Goal: Task Accomplishment & Management: Manage account settings

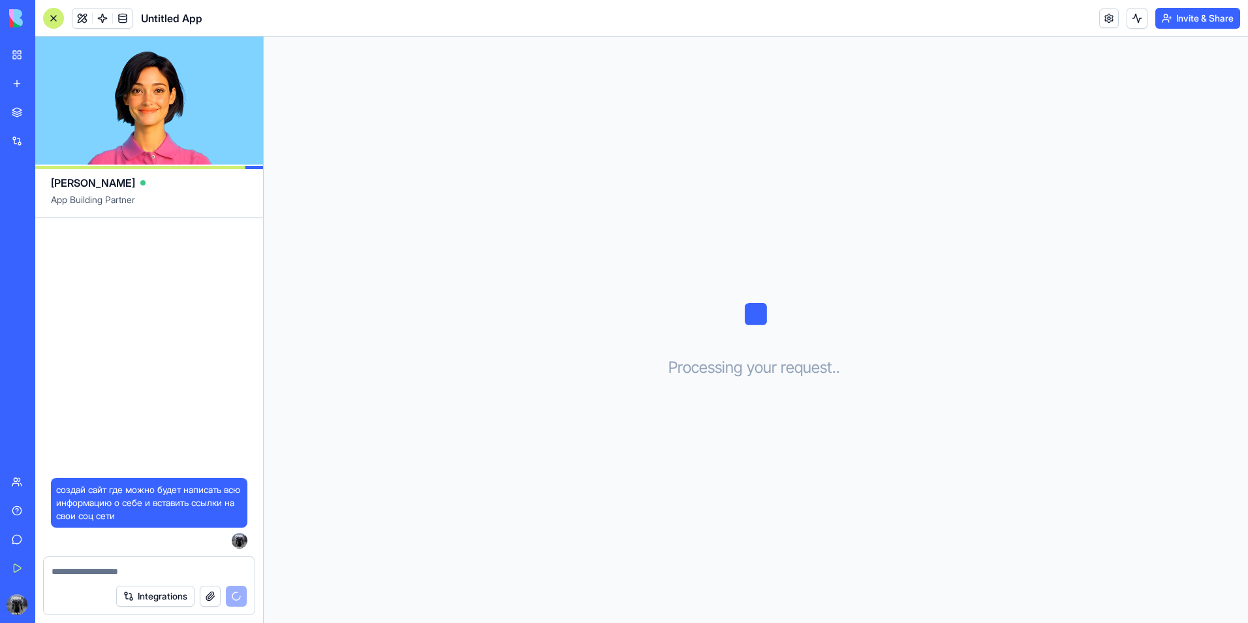
click at [187, 199] on span "App Building Partner" at bounding box center [149, 204] width 196 height 23
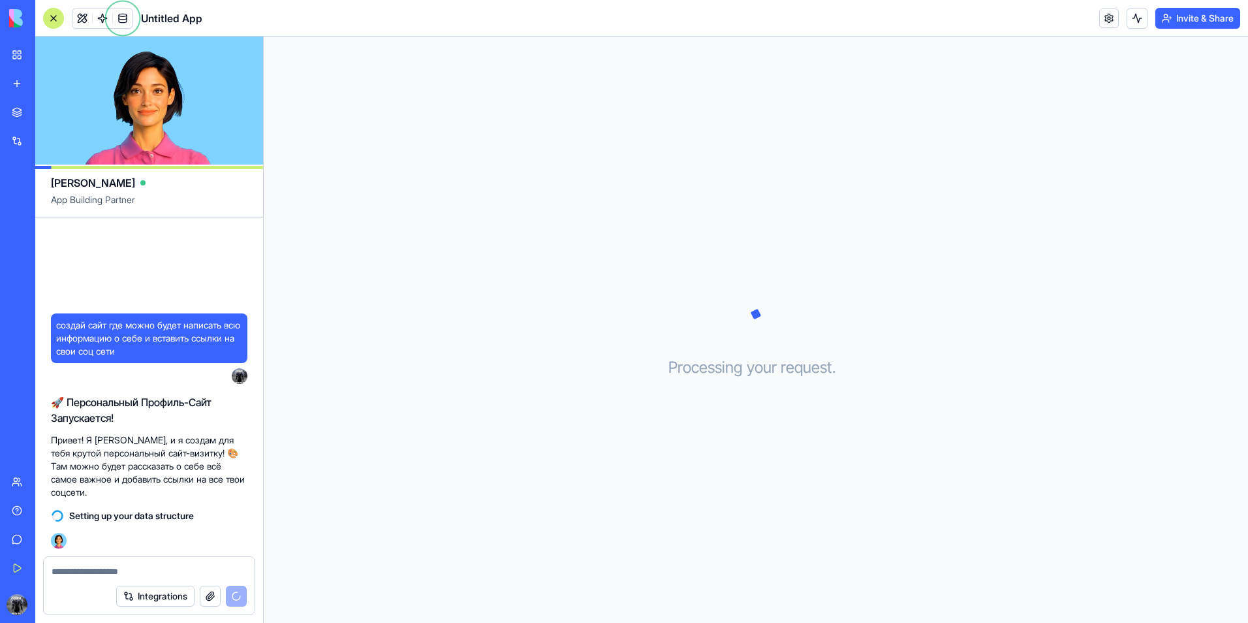
drag, startPoint x: 1058, startPoint y: 219, endPoint x: 1069, endPoint y: 213, distance: 11.7
click at [1063, 216] on div "Processing your request . . ." at bounding box center [756, 330] width 984 height 586
drag, startPoint x: 63, startPoint y: 442, endPoint x: 121, endPoint y: 444, distance: 58.1
click at [121, 444] on p "Привет! Я [PERSON_NAME], и я создам для тебя крутой персональный сайт-визитку! …" at bounding box center [149, 465] width 196 height 65
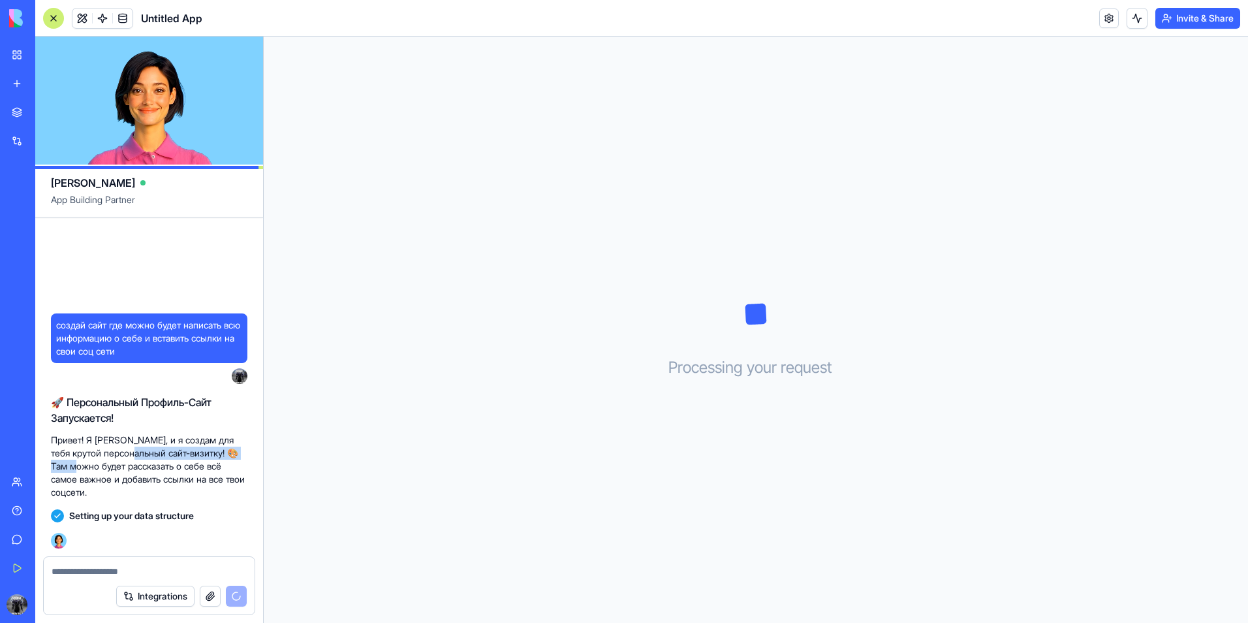
click at [161, 457] on p "Привет! Я [PERSON_NAME], и я создам для тебя крутой персональный сайт-визитку! …" at bounding box center [149, 465] width 196 height 65
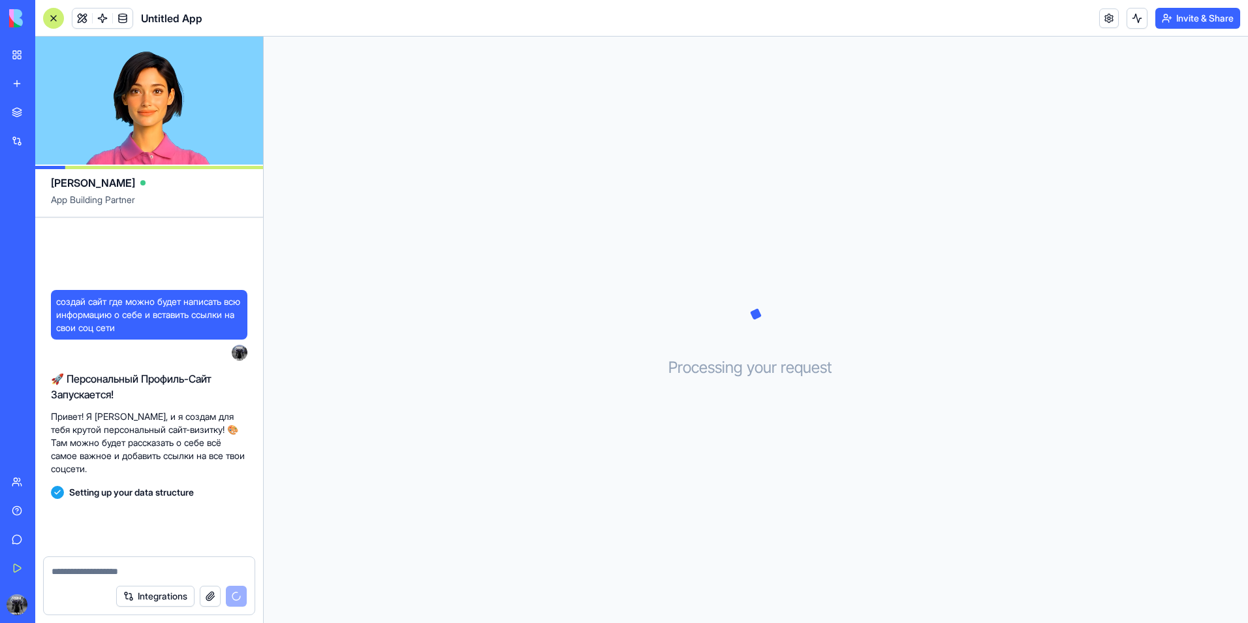
click at [161, 457] on p "Привет! Я [PERSON_NAME], и я создам для тебя крутой персональный сайт-визитку! …" at bounding box center [149, 442] width 196 height 65
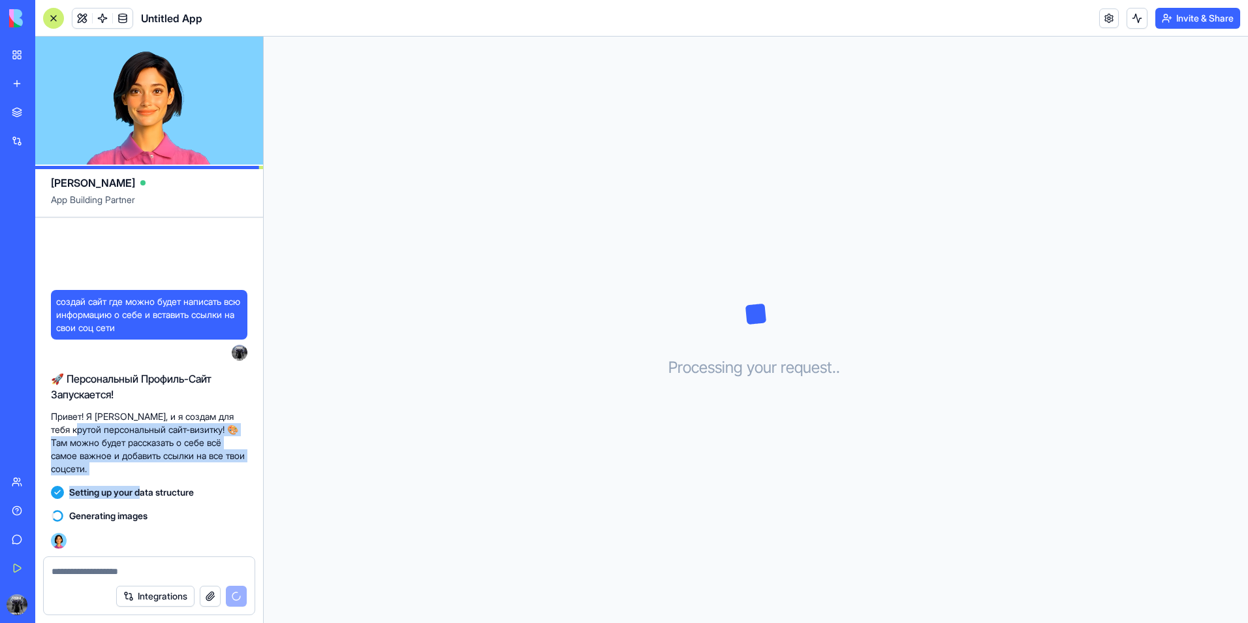
drag, startPoint x: 136, startPoint y: 470, endPoint x: 100, endPoint y: 431, distance: 52.6
click at [100, 431] on div "создай сайт где можно будет написать всю информацию о себе и вставить ссылки на…" at bounding box center [149, 386] width 228 height 339
click at [100, 431] on p "Привет! Я [PERSON_NAME], и я создам для тебя крутой персональный сайт-визитку! …" at bounding box center [149, 442] width 196 height 65
drag, startPoint x: 138, startPoint y: 466, endPoint x: 127, endPoint y: 419, distance: 48.4
click at [127, 419] on p "Привет! Я [PERSON_NAME], и я создам для тебя крутой персональный сайт-визитку! …" at bounding box center [149, 442] width 196 height 65
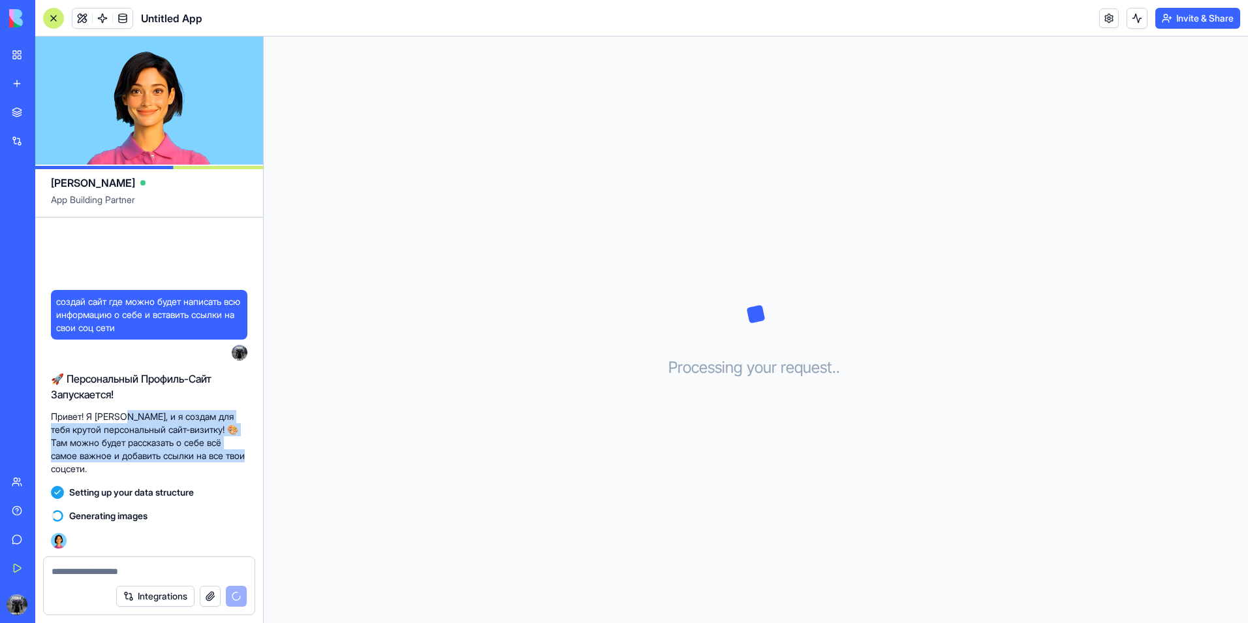
click at [126, 427] on p "Привет! Я [PERSON_NAME], и я создам для тебя крутой персональный сайт-визитку! …" at bounding box center [149, 442] width 196 height 65
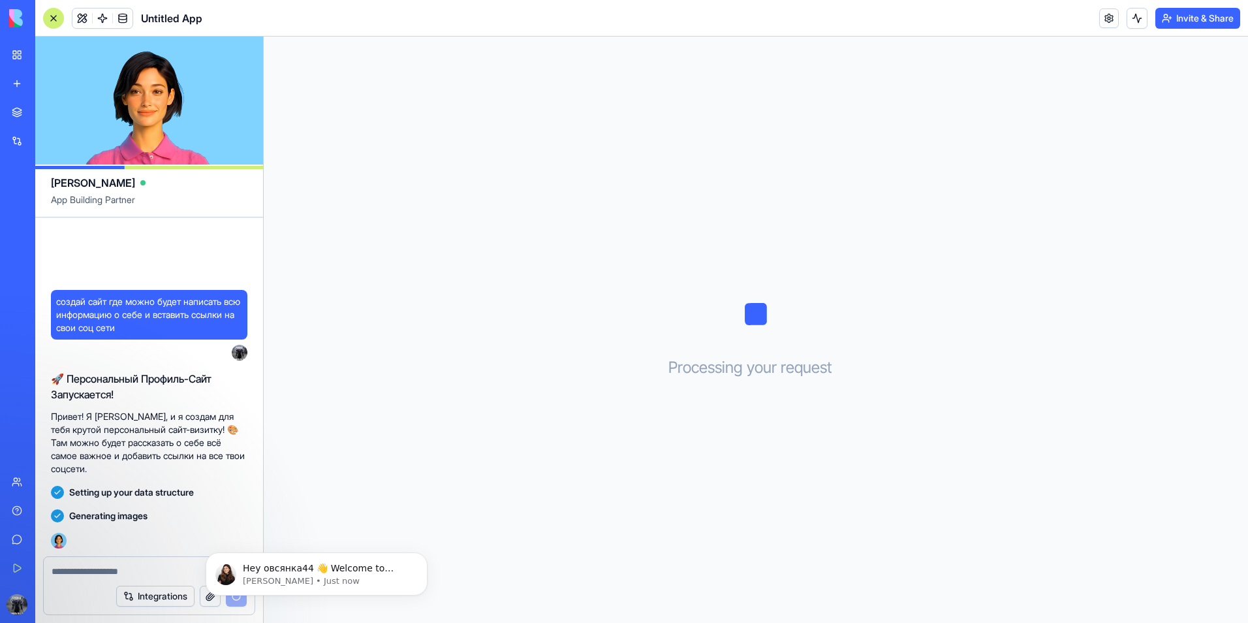
click at [563, 416] on div "Processing your request . . ." at bounding box center [756, 330] width 984 height 586
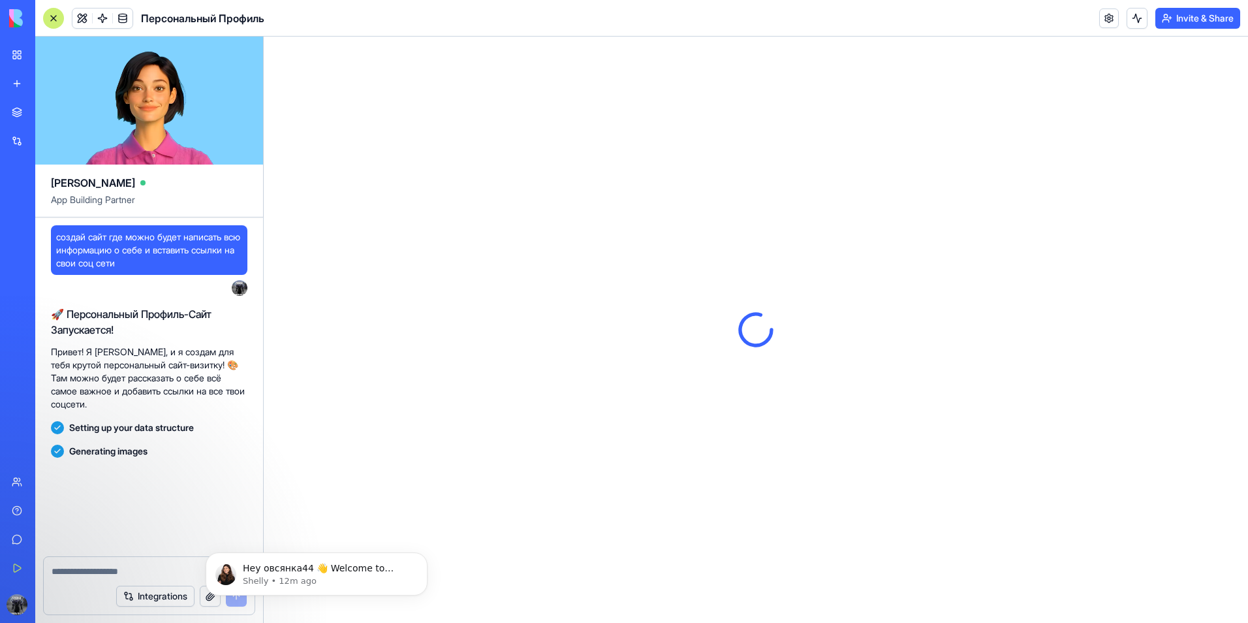
scroll to position [173, 0]
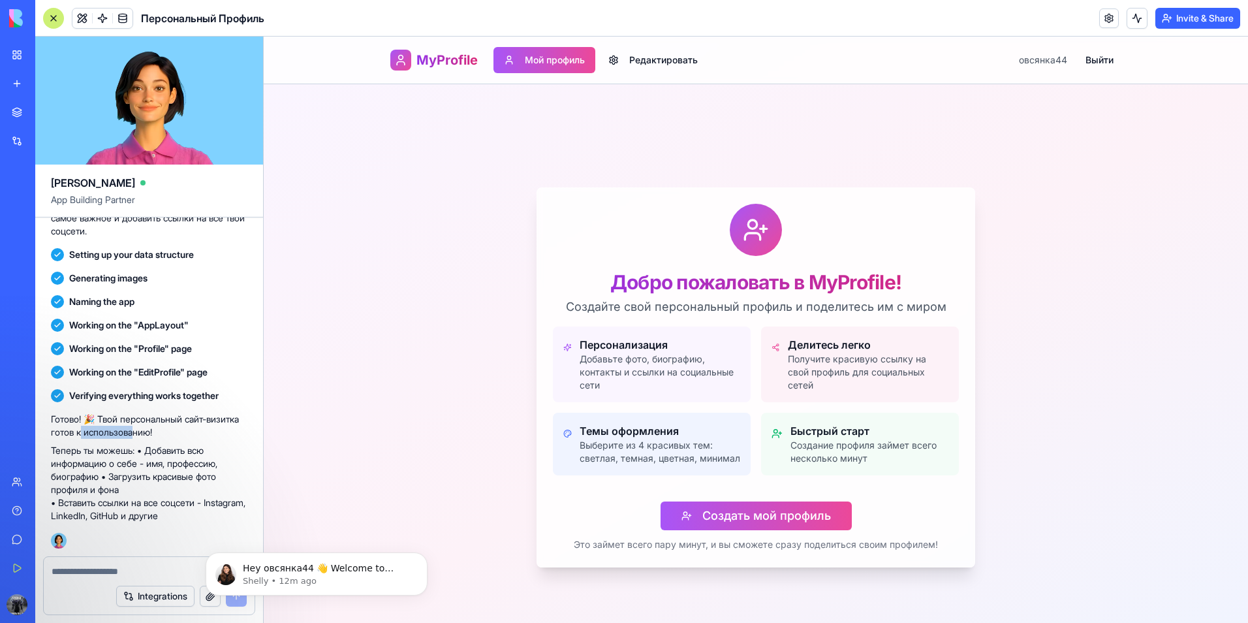
drag, startPoint x: 119, startPoint y: 426, endPoint x: 174, endPoint y: 429, distance: 54.9
click at [174, 429] on p "Готово! 🎉 Твой персональный сайт-визитка готов к использованию!" at bounding box center [149, 425] width 196 height 26
drag, startPoint x: 192, startPoint y: 434, endPoint x: 116, endPoint y: 429, distance: 75.9
click at [117, 429] on p "Готово! 🎉 Твой персональный сайт-визитка готов к использованию!" at bounding box center [149, 425] width 196 height 26
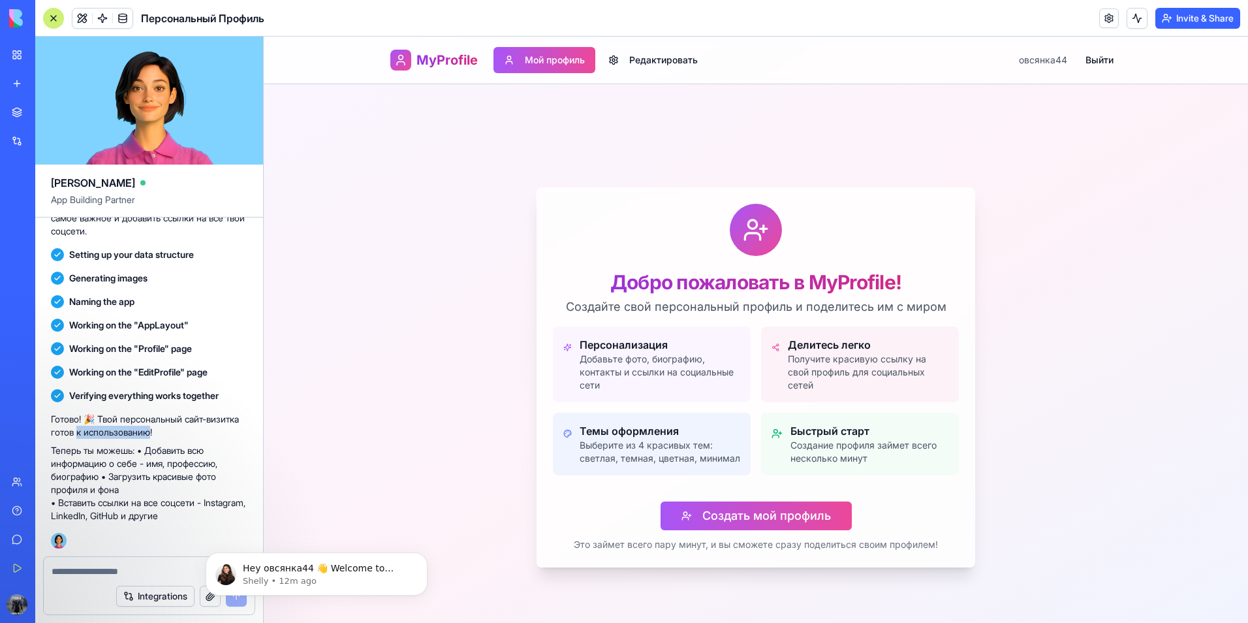
click at [116, 429] on p "Готово! 🎉 Твой персональный сайт-визитка готов к использованию!" at bounding box center [149, 425] width 196 height 26
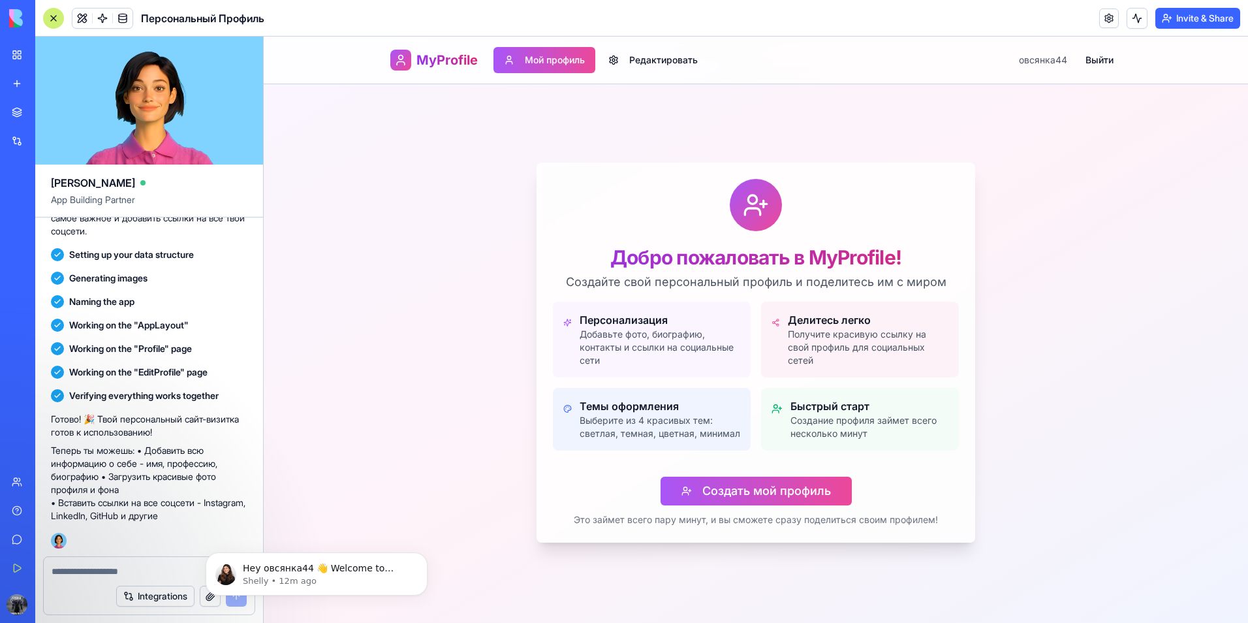
scroll to position [48, 0]
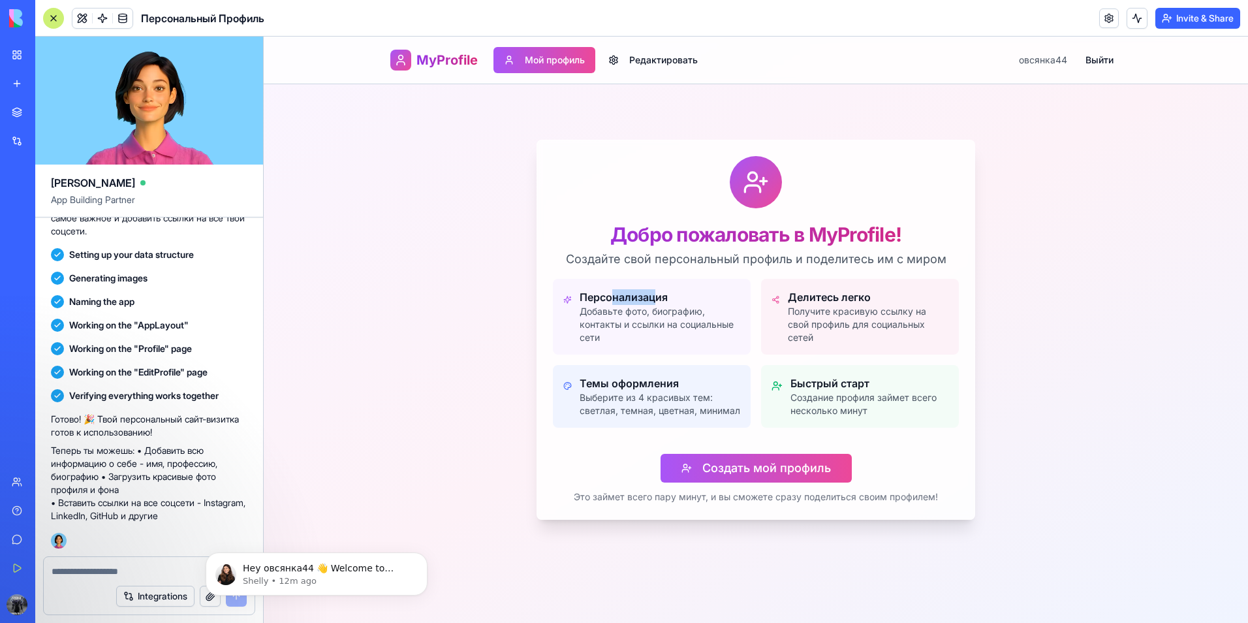
drag, startPoint x: 640, startPoint y: 287, endPoint x: 668, endPoint y: 295, distance: 28.5
click at [660, 289] on div "Персонализация Добавьте фото, биографию, контакты и ссылки на социальные сети" at bounding box center [652, 317] width 198 height 76
click at [664, 298] on h3 "Персонализация" at bounding box center [659, 297] width 161 height 16
drag, startPoint x: 724, startPoint y: 324, endPoint x: 634, endPoint y: 307, distance: 91.0
click at [637, 307] on p "Добавьте фото, биографию, контакты и ссылки на социальные сети" at bounding box center [659, 324] width 161 height 39
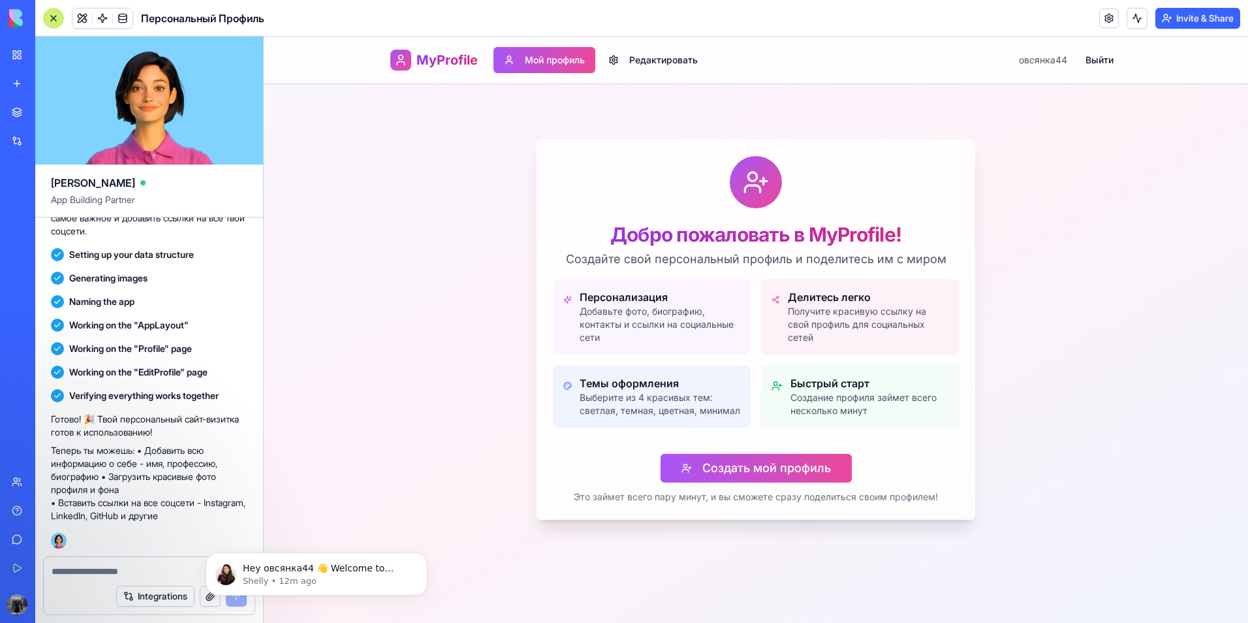
click at [633, 306] on p "Добавьте фото, биографию, контакты и ссылки на социальные сети" at bounding box center [659, 324] width 161 height 39
click at [720, 455] on button "Создать мой профиль" at bounding box center [755, 468] width 191 height 29
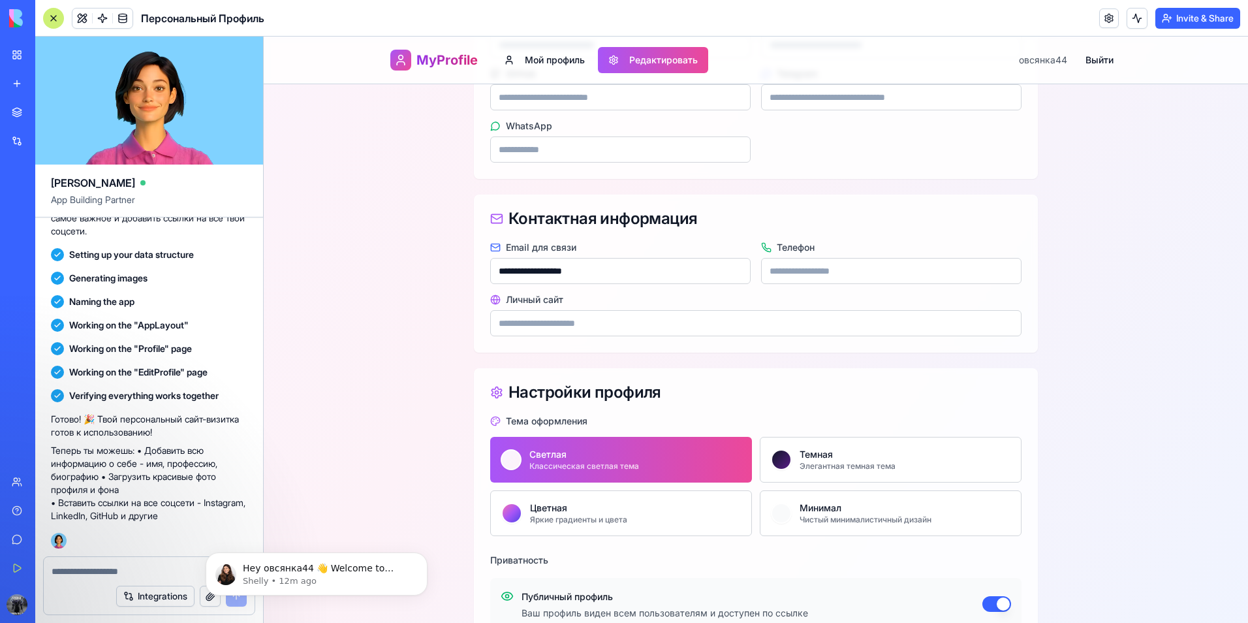
scroll to position [896, 0]
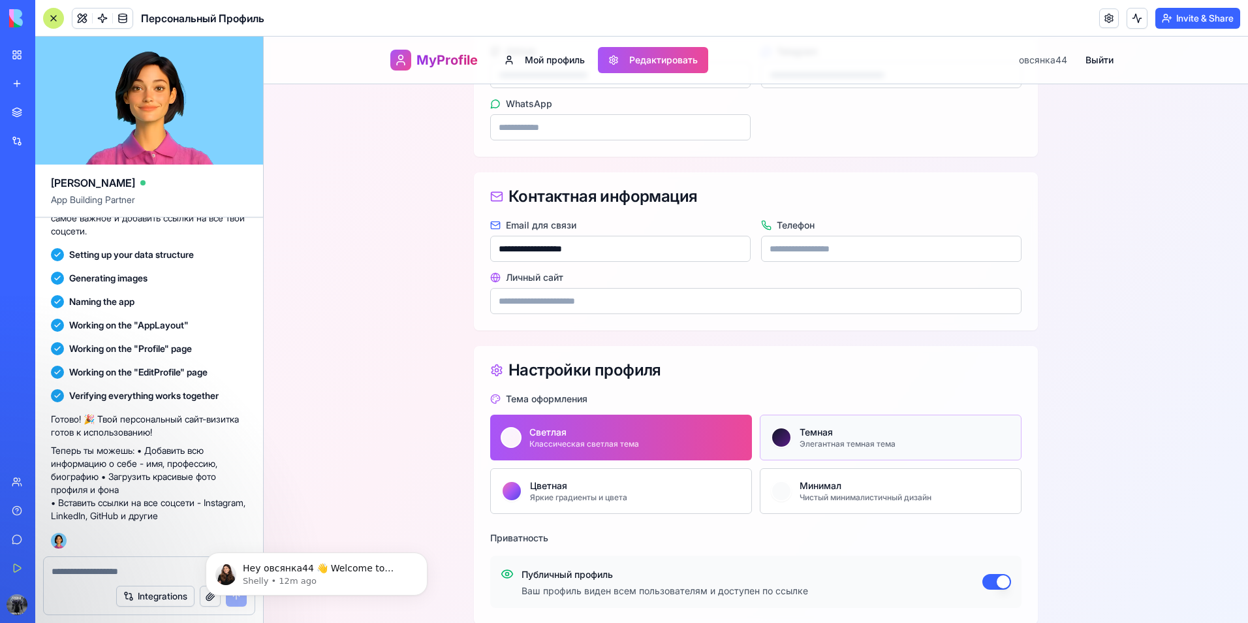
click at [810, 439] on div "Элегантная темная тема" at bounding box center [847, 444] width 96 height 10
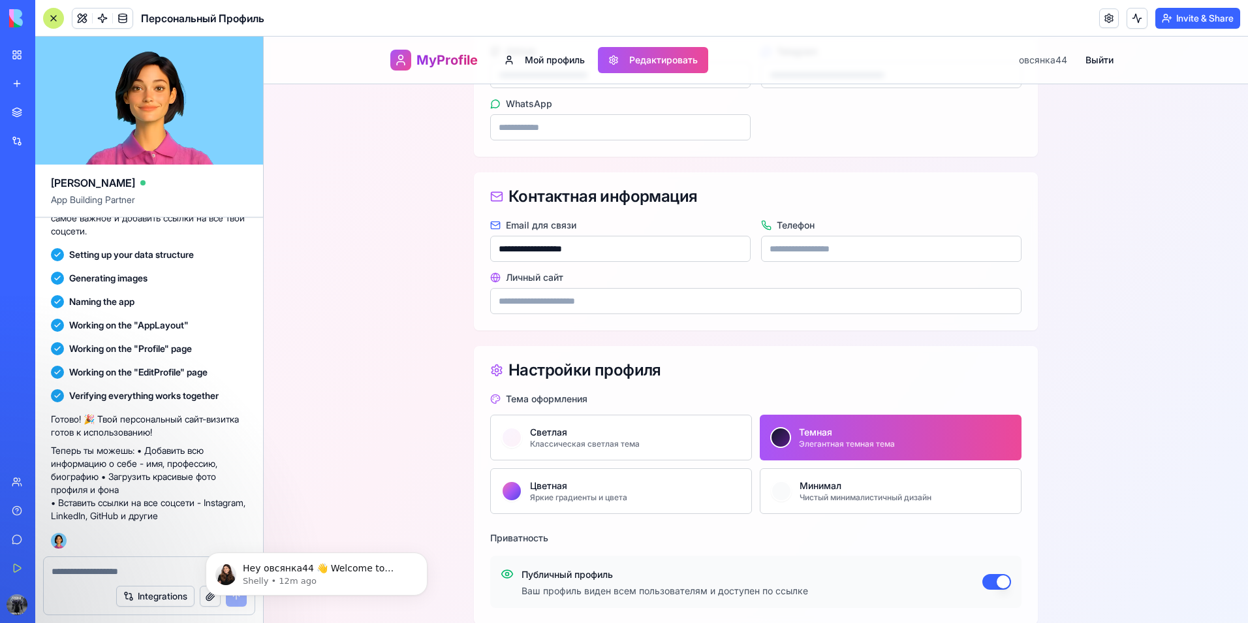
click at [764, 443] on button "Темная Элегантная темная тема" at bounding box center [891, 437] width 262 height 46
click at [709, 438] on div "Светлая Классическая светлая тема" at bounding box center [620, 436] width 239 height 23
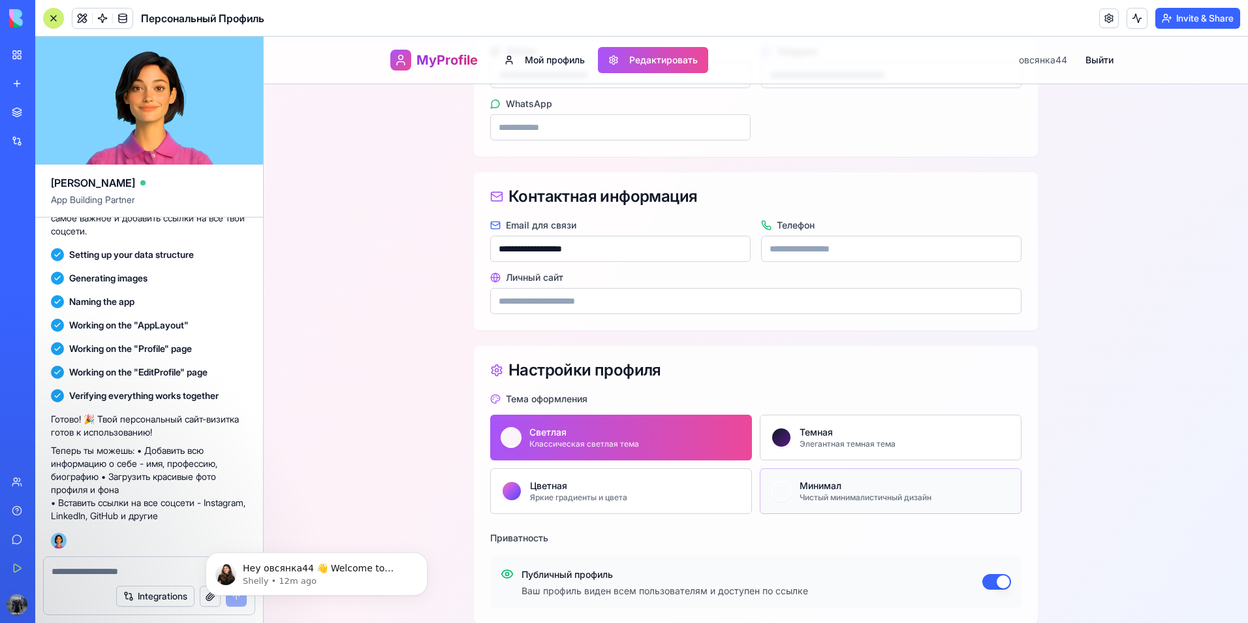
click at [780, 487] on div "button" at bounding box center [781, 490] width 21 height 21
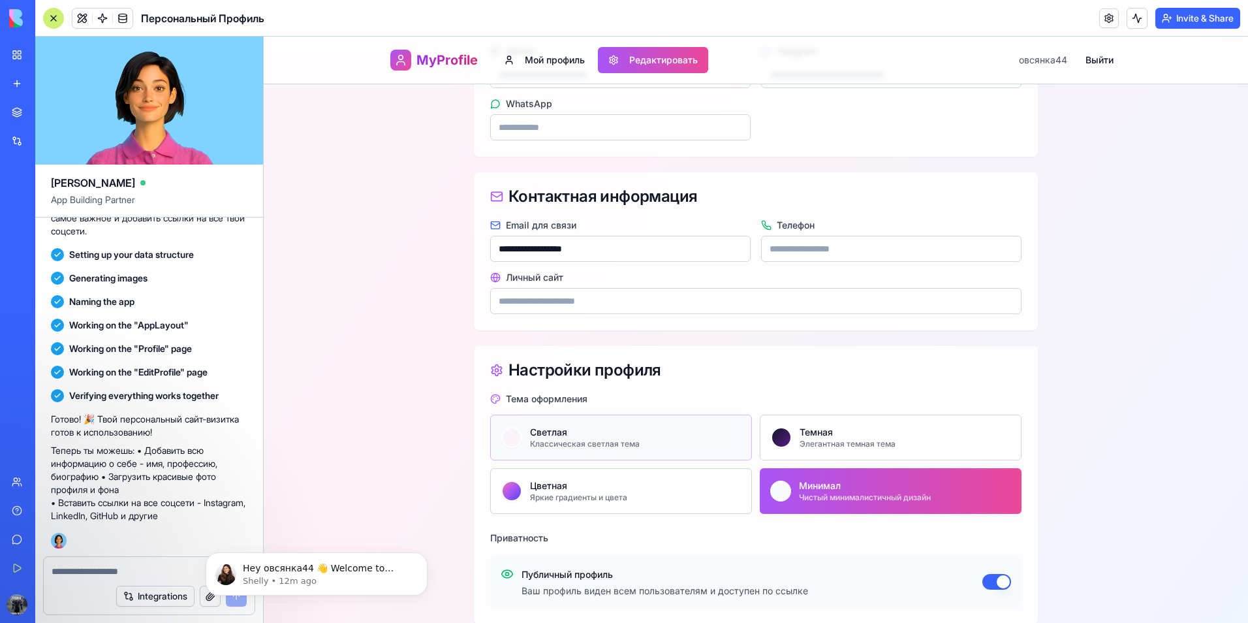
click at [658, 451] on button "Светлая Классическая светлая тема" at bounding box center [621, 437] width 262 height 46
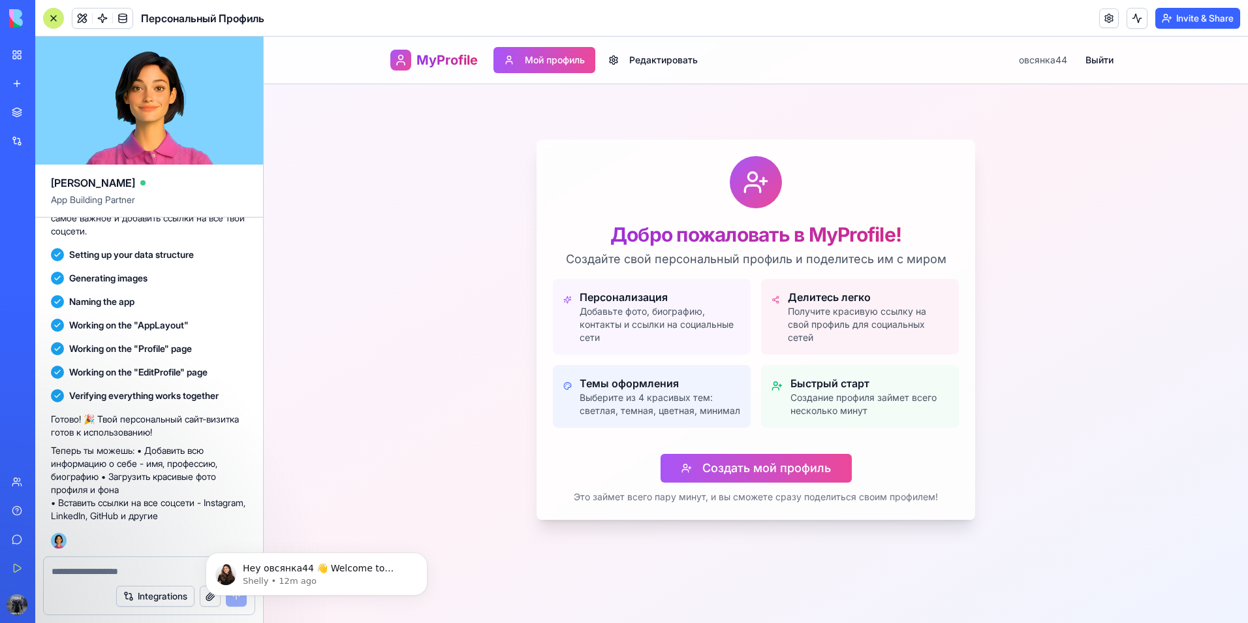
scroll to position [48, 0]
drag, startPoint x: 438, startPoint y: 67, endPoint x: 397, endPoint y: 99, distance: 51.6
click at [397, 99] on div "Добро пожаловать в MyProfile! Создайте свой персональный профиль и поделитесь и…" at bounding box center [756, 330] width 984 height 586
click at [599, 55] on button "Редактировать" at bounding box center [653, 60] width 110 height 26
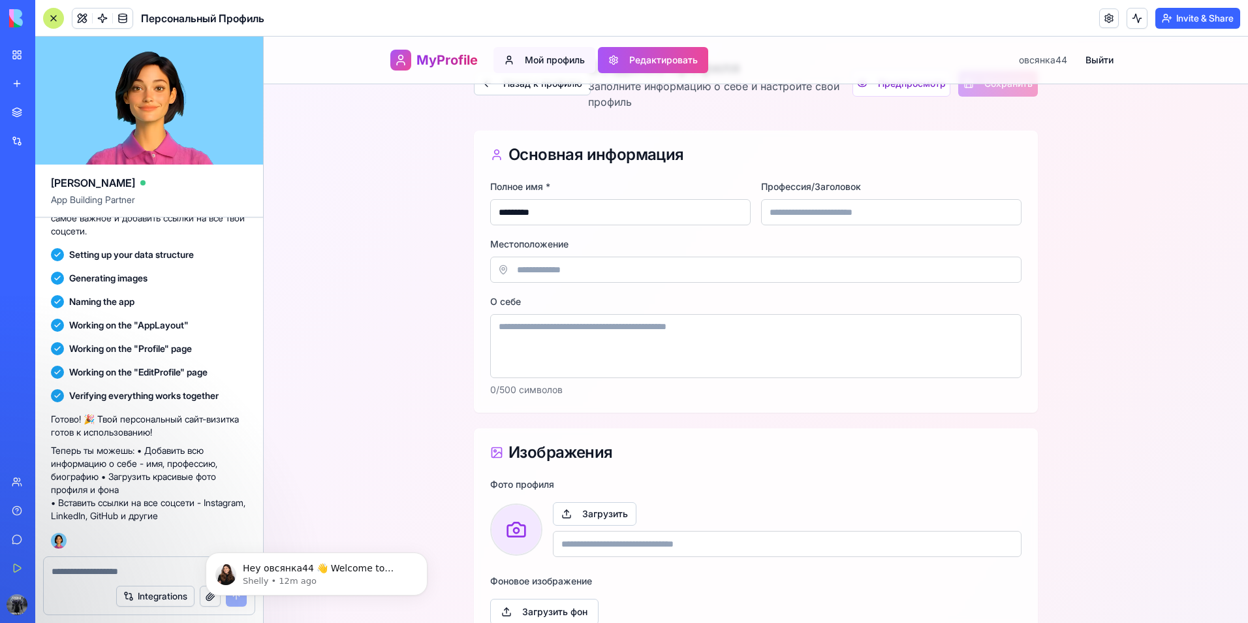
click at [519, 66] on button "Мой профиль" at bounding box center [544, 60] width 102 height 26
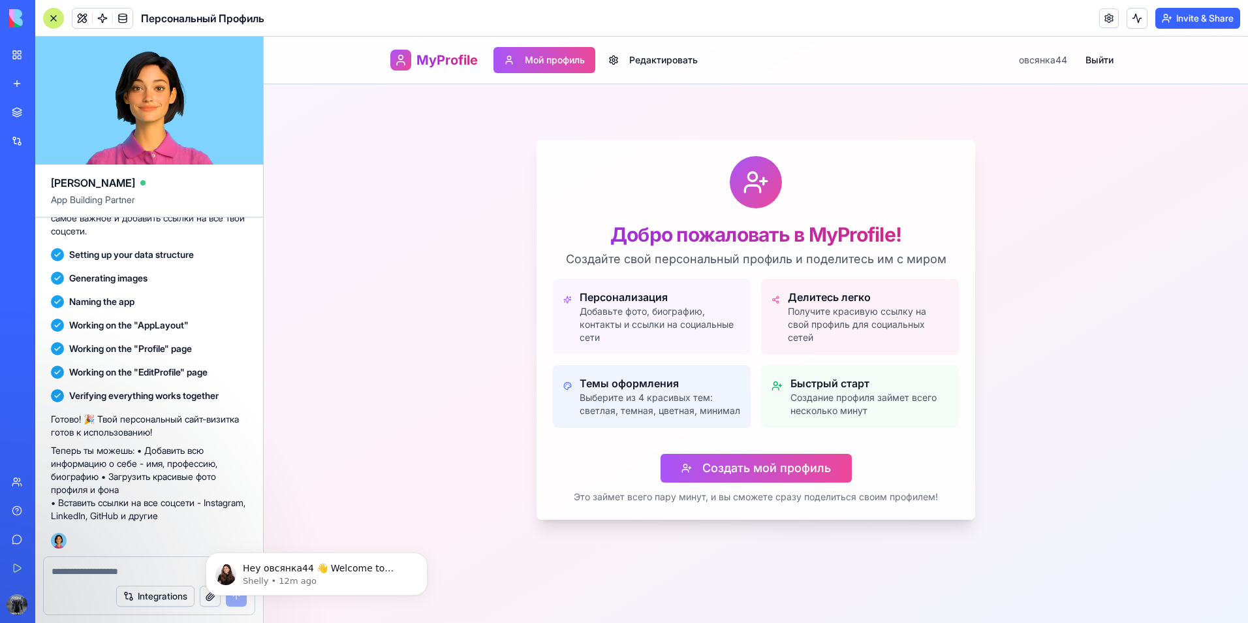
click at [295, 527] on div "Hey овсянка44 👋 Welcome to Blocks 🙌 I'm here if you have any questions! [PERSON…" at bounding box center [316, 513] width 240 height 163
click at [202, 570] on div "Hey овсянка44 👋 Welcome to Blocks 🙌 I'm here if you have any questions! [PERSON…" at bounding box center [316, 513] width 240 height 163
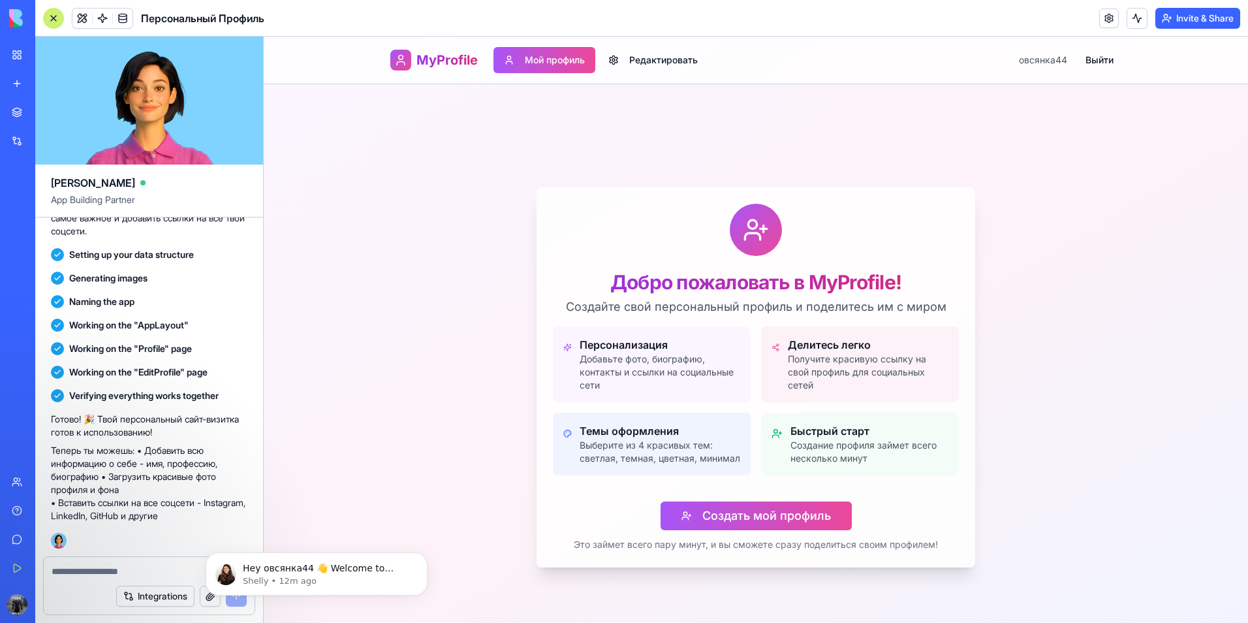
click at [175, 569] on textarea at bounding box center [149, 570] width 195 height 13
type textarea "***"
type textarea "**"
click at [422, 556] on icon "Dismiss notification" at bounding box center [423, 555] width 7 height 7
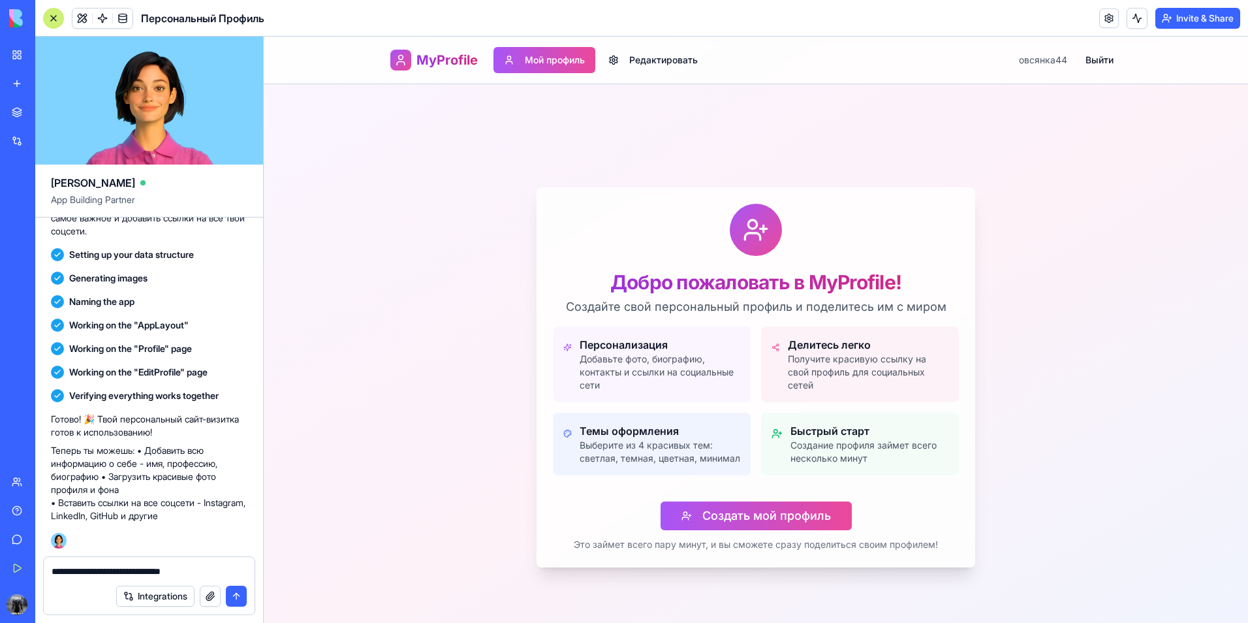
click at [234, 572] on textarea "**********" at bounding box center [149, 570] width 195 height 13
type textarea "**********"
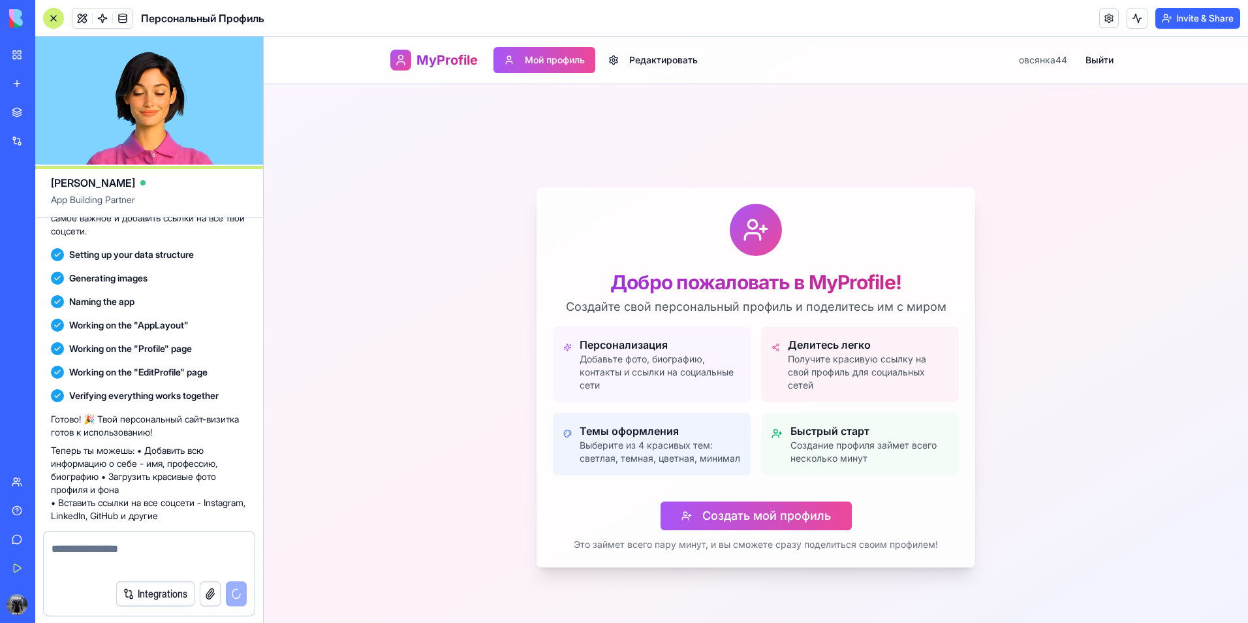
scroll to position [236, 0]
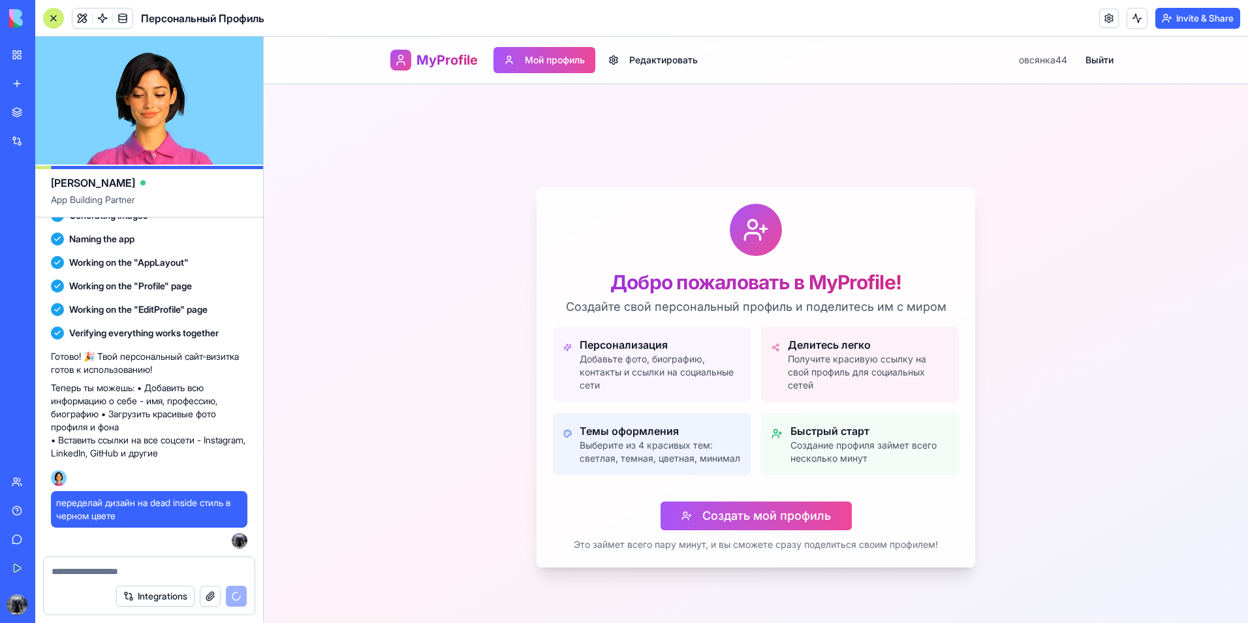
click at [861, 380] on p "Получите красивую ссылку на свой профиль для социальных сетей" at bounding box center [868, 371] width 161 height 39
drag, startPoint x: 756, startPoint y: 285, endPoint x: 852, endPoint y: 282, distance: 96.0
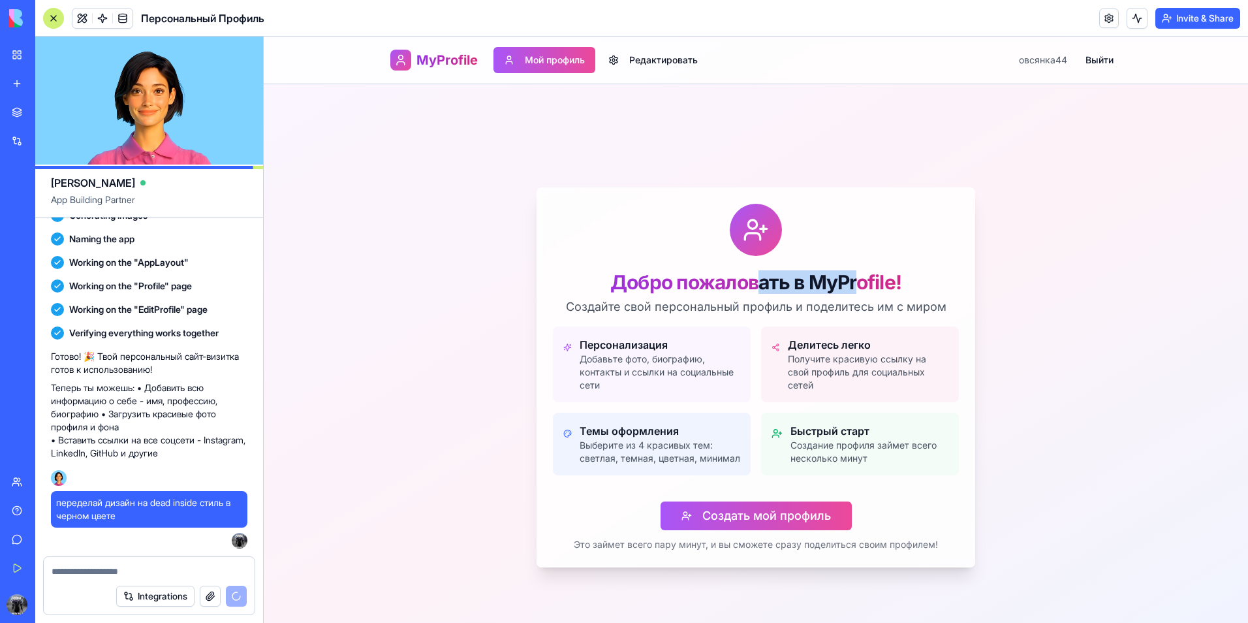
click at [852, 282] on div "Добро пожаловать в MyProfile!" at bounding box center [756, 281] width 406 height 23
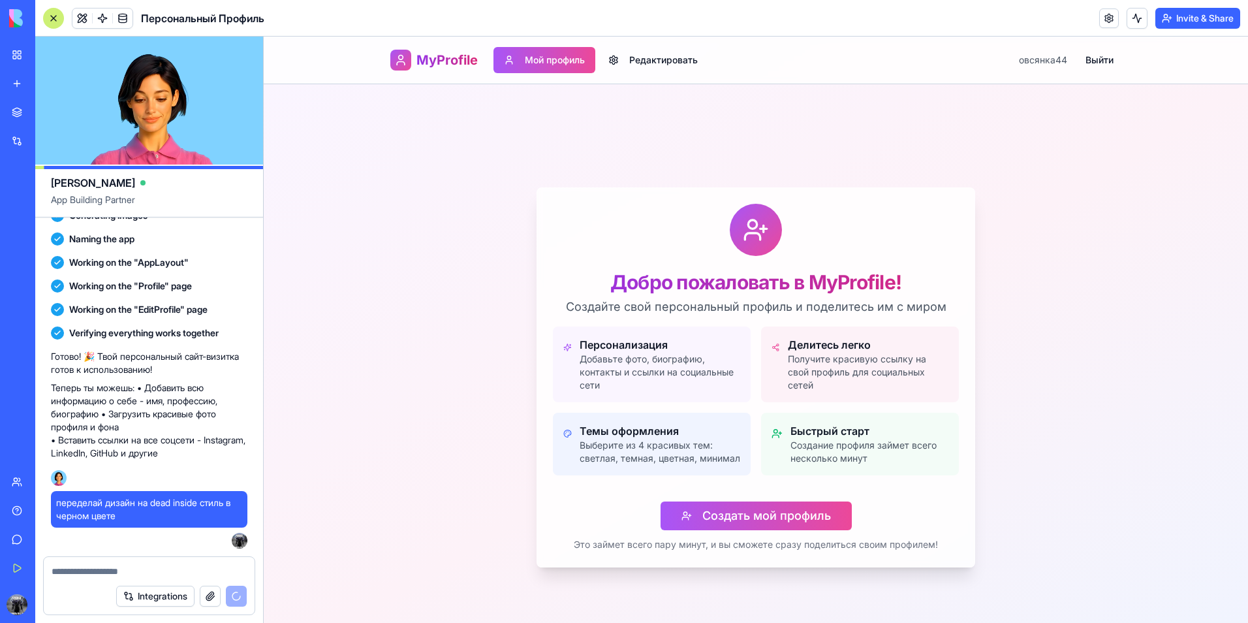
click at [94, 531] on div "переделай дизайн на dead inside стиль в черном цвете 14:51" at bounding box center [149, 519] width 196 height 57
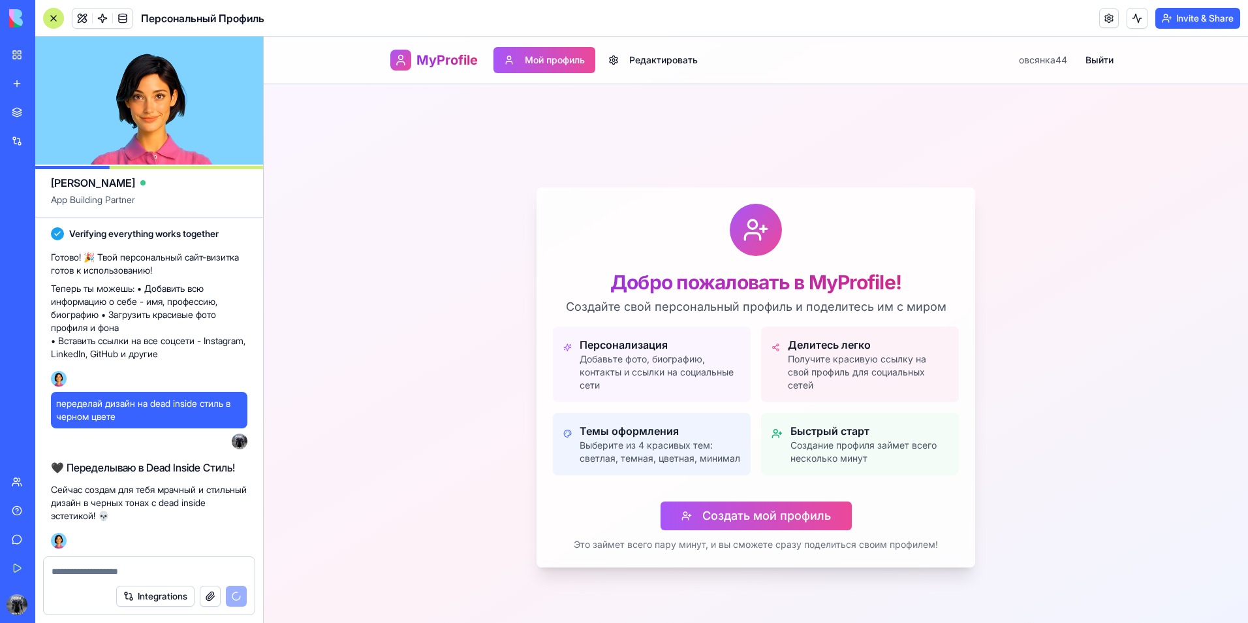
scroll to position [405, 0]
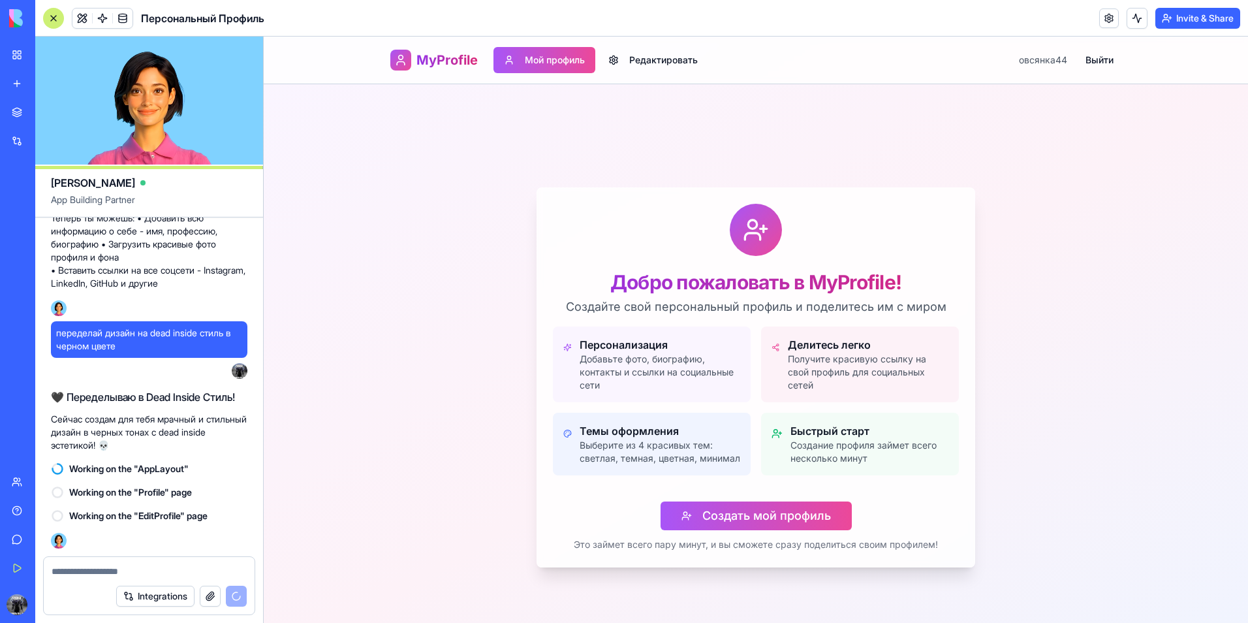
drag, startPoint x: 217, startPoint y: 278, endPoint x: 225, endPoint y: 285, distance: 10.7
click at [225, 285] on p "Теперь ты можешь: • Добавить всю информацию о себе - имя, профессию, биографию …" at bounding box center [149, 250] width 196 height 78
drag, startPoint x: 225, startPoint y: 285, endPoint x: 49, endPoint y: 268, distance: 176.9
click at [49, 268] on div "создай сайт где можно будет написать всю информацию о себе и вставить ссылки на…" at bounding box center [149, 184] width 228 height 744
click at [103, 281] on p "Теперь ты можешь: • Добавить всю информацию о себе - имя, профессию, биографию …" at bounding box center [149, 250] width 196 height 78
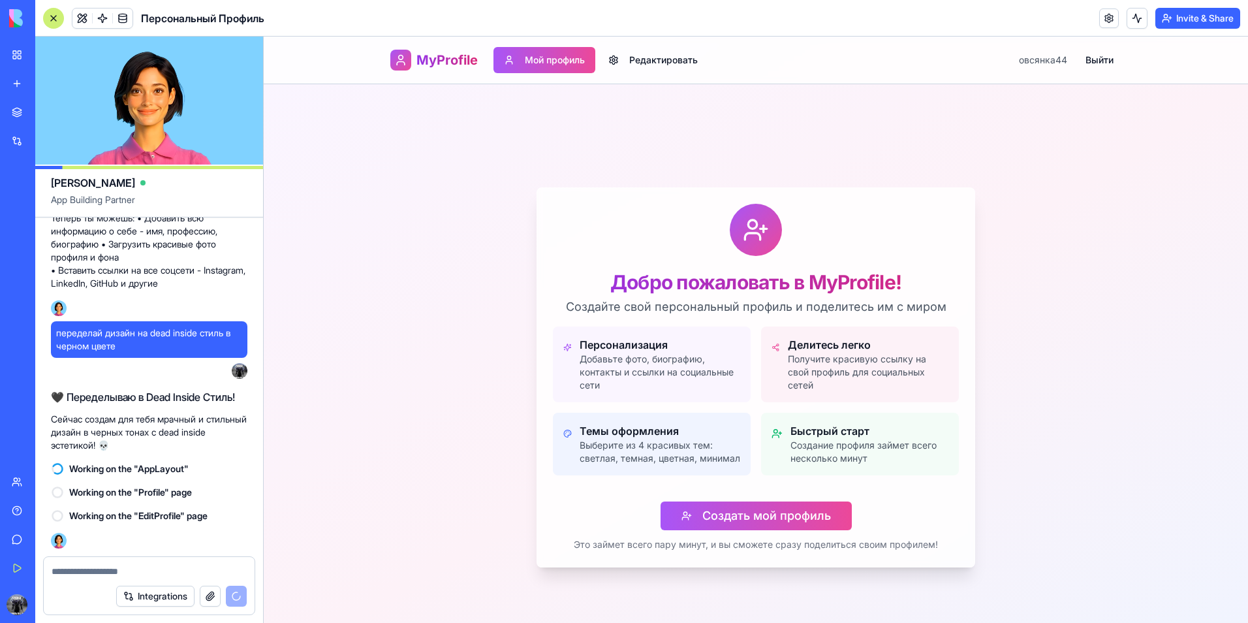
drag, startPoint x: 51, startPoint y: 270, endPoint x: 243, endPoint y: 279, distance: 192.8
click at [243, 279] on p "Теперь ты можешь: • Добавить всю информацию о себе - имя, профессию, биографию …" at bounding box center [149, 250] width 196 height 78
drag, startPoint x: 141, startPoint y: 510, endPoint x: 165, endPoint y: 508, distance: 24.2
click at [165, 508] on div "Working on the "EditProfile" page" at bounding box center [149, 515] width 196 height 23
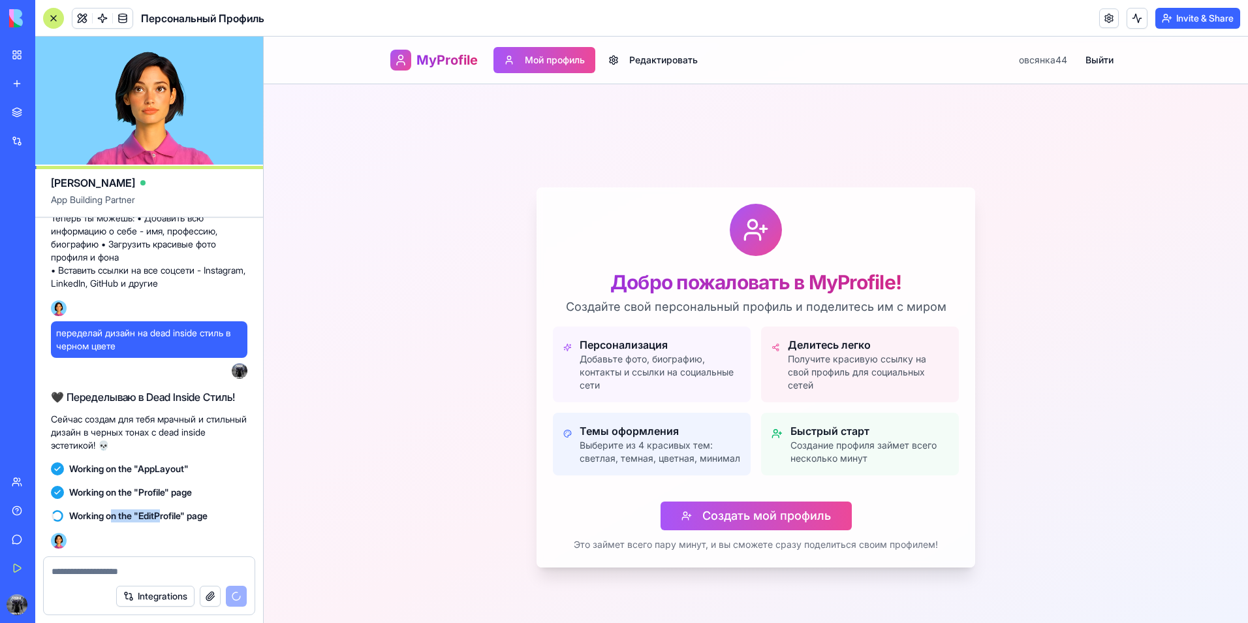
click at [165, 508] on div "Working on the "EditProfile" page" at bounding box center [149, 515] width 196 height 23
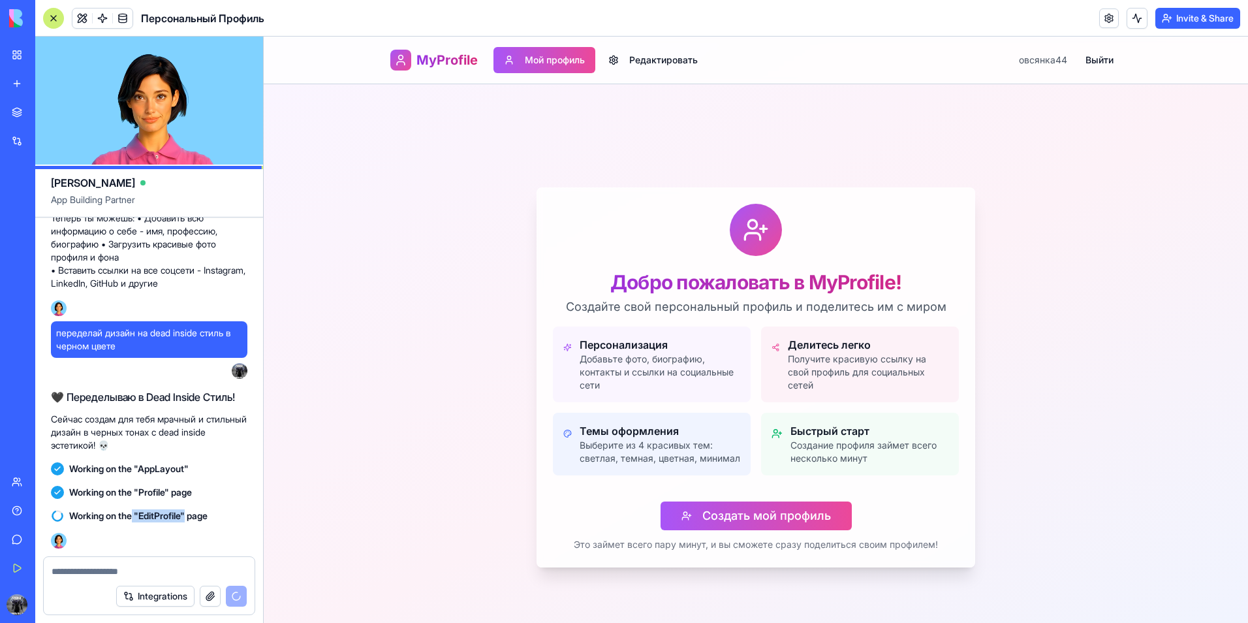
drag, startPoint x: 182, startPoint y: 512, endPoint x: 137, endPoint y: 506, distance: 45.3
click at [137, 506] on div "Working on the "EditProfile" page" at bounding box center [149, 515] width 196 height 23
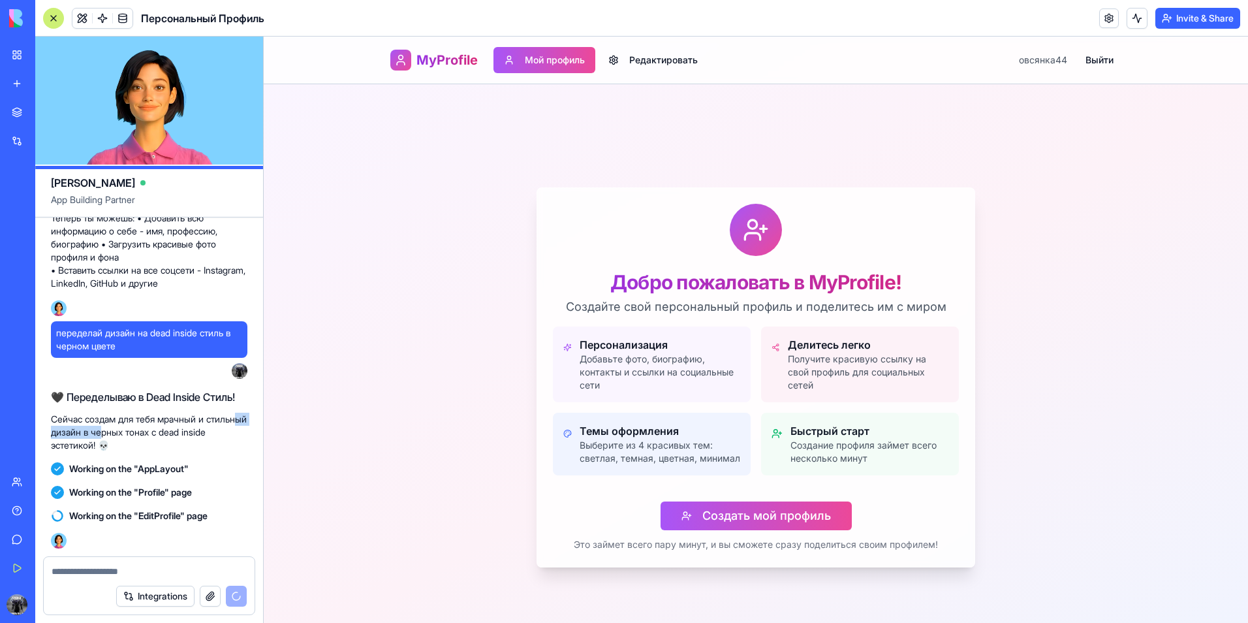
drag, startPoint x: 81, startPoint y: 430, endPoint x: 147, endPoint y: 435, distance: 66.1
click at [147, 435] on p "Сейчас создам для тебя мрачный и стильный дизайн в черных тонах с dead inside э…" at bounding box center [149, 431] width 196 height 39
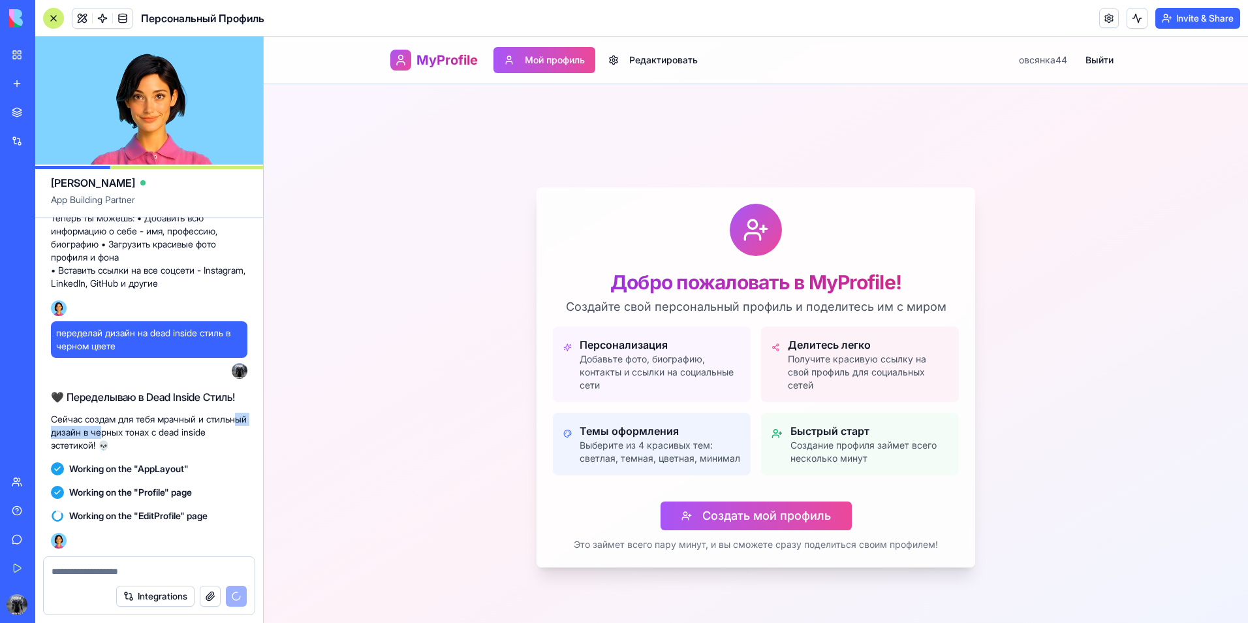
click at [147, 435] on p "Сейчас создам для тебя мрачный и стильный дизайн в черных тонах с dead inside э…" at bounding box center [149, 431] width 196 height 39
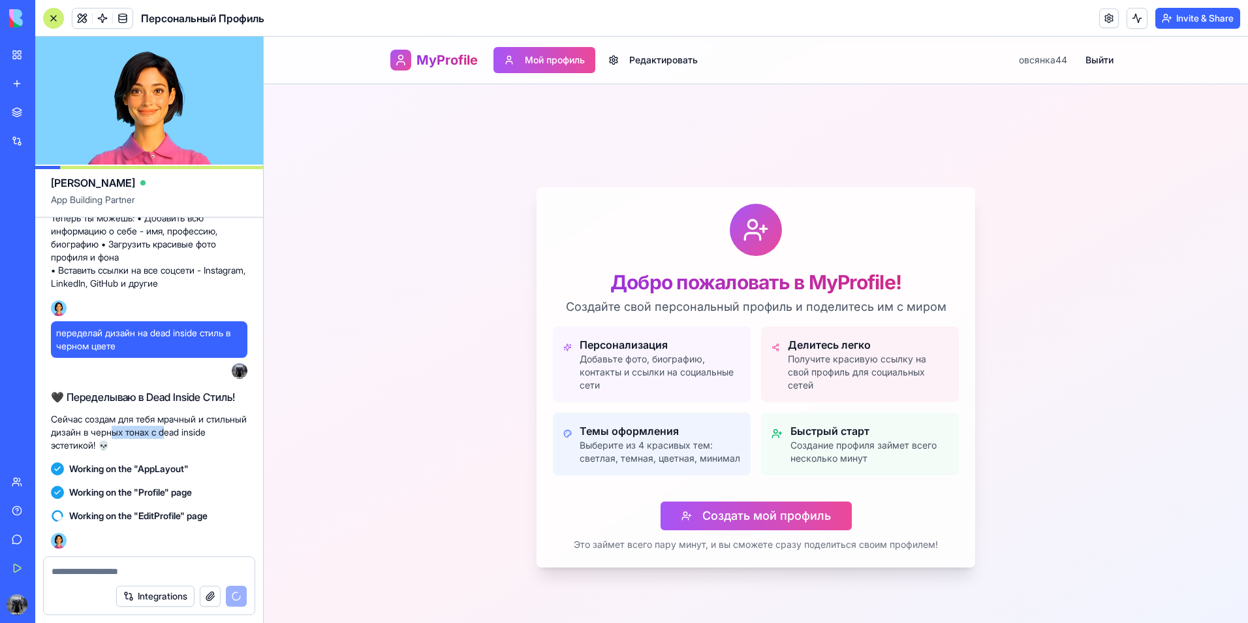
drag, startPoint x: 213, startPoint y: 436, endPoint x: 146, endPoint y: 435, distance: 67.2
click at [158, 437] on p "Сейчас создам для тебя мрачный и стильный дизайн в черных тонах с dead inside э…" at bounding box center [149, 431] width 196 height 39
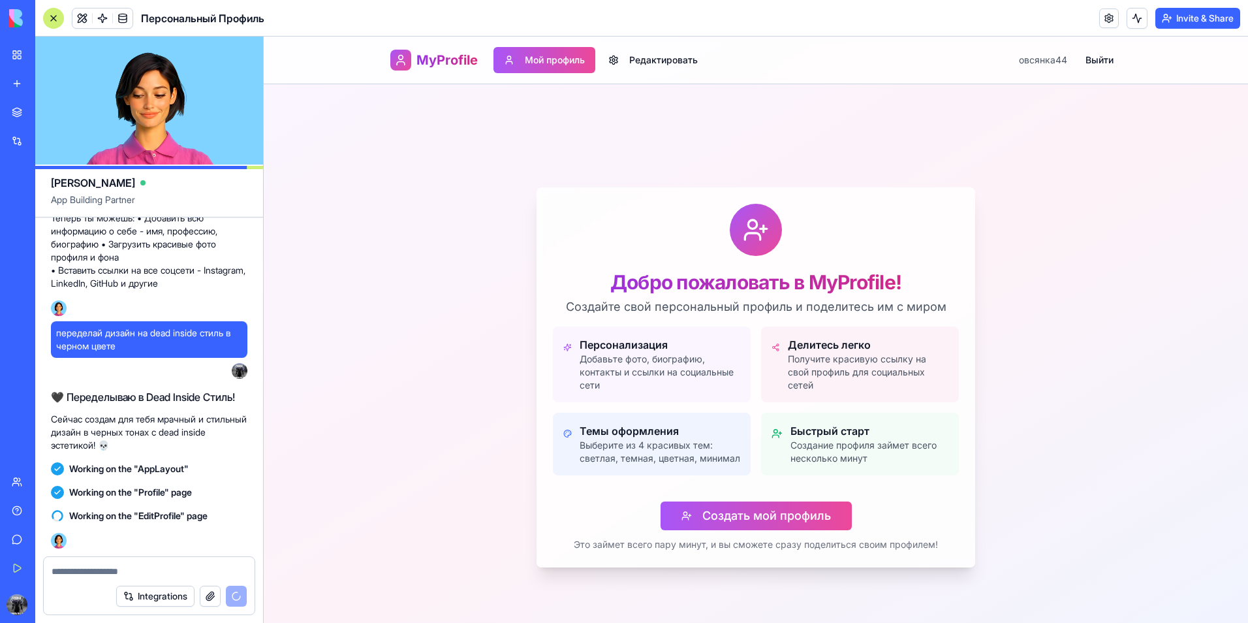
click at [145, 435] on p "Сейчас создам для тебя мрачный и стильный дизайн в черных тонах с dead inside э…" at bounding box center [149, 431] width 196 height 39
drag, startPoint x: 69, startPoint y: 445, endPoint x: 136, endPoint y: 443, distance: 67.2
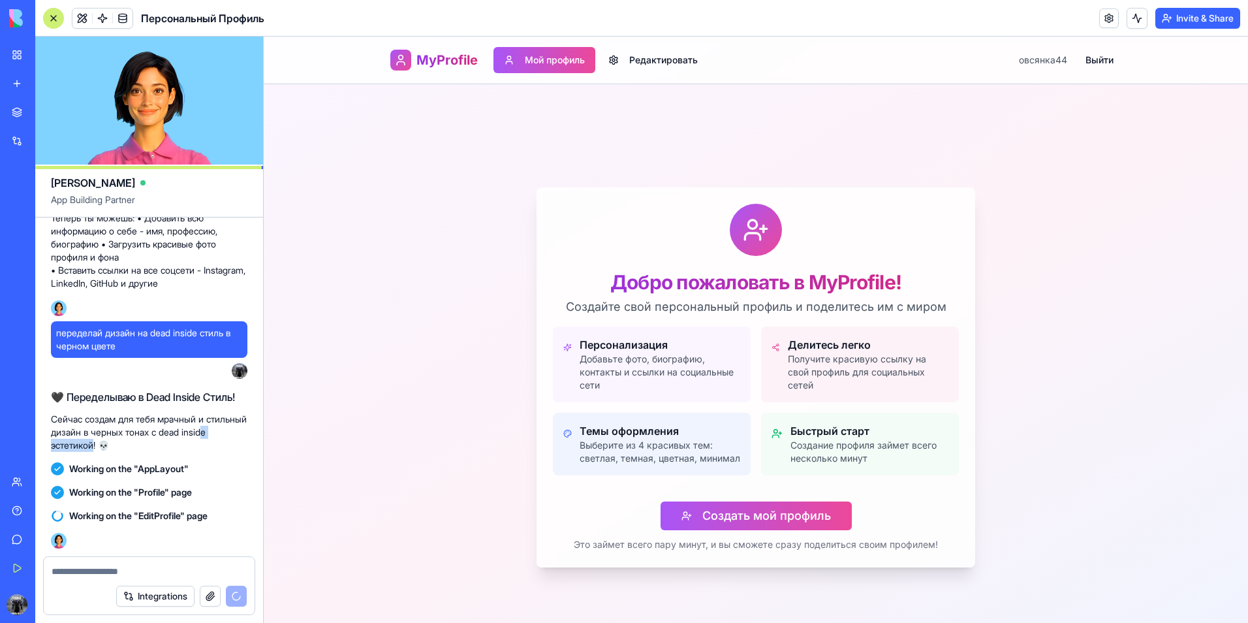
click at [131, 443] on p "Сейчас создам для тебя мрачный и стильный дизайн в черных тонах с dead inside э…" at bounding box center [149, 431] width 196 height 39
click at [136, 443] on p "Сейчас создам для тебя мрачный и стильный дизайн в черных тонах с dead inside э…" at bounding box center [149, 431] width 196 height 39
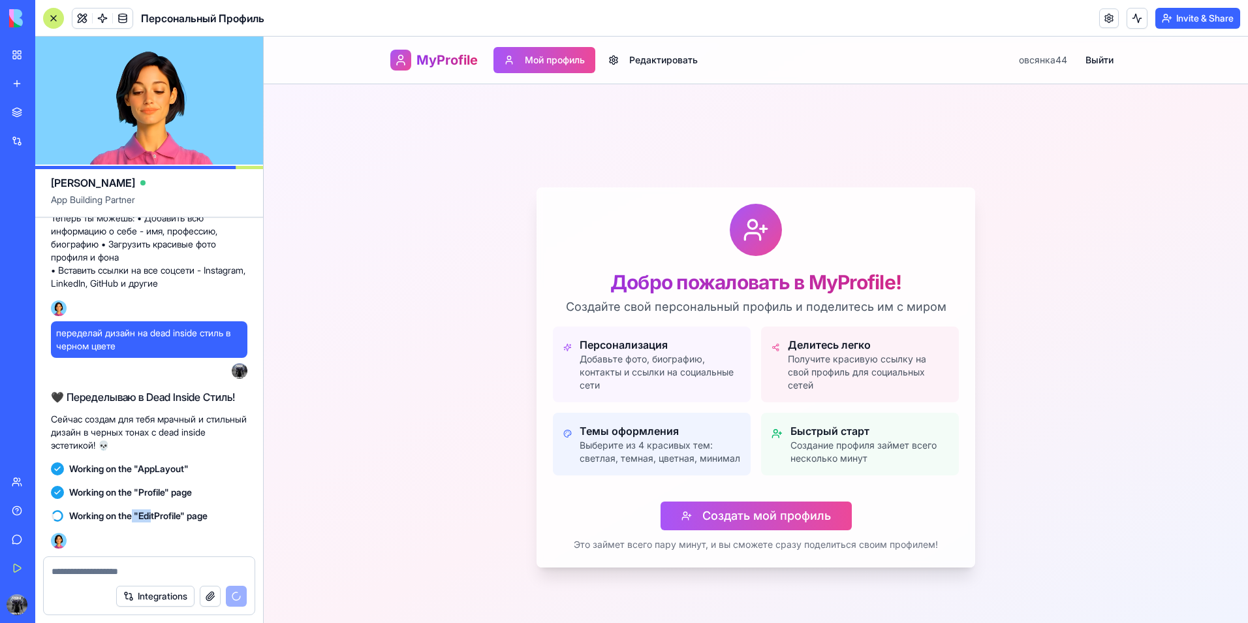
drag, startPoint x: 135, startPoint y: 514, endPoint x: 159, endPoint y: 516, distance: 23.6
click at [159, 516] on span "Working on the "EditProfile" page" at bounding box center [138, 515] width 138 height 13
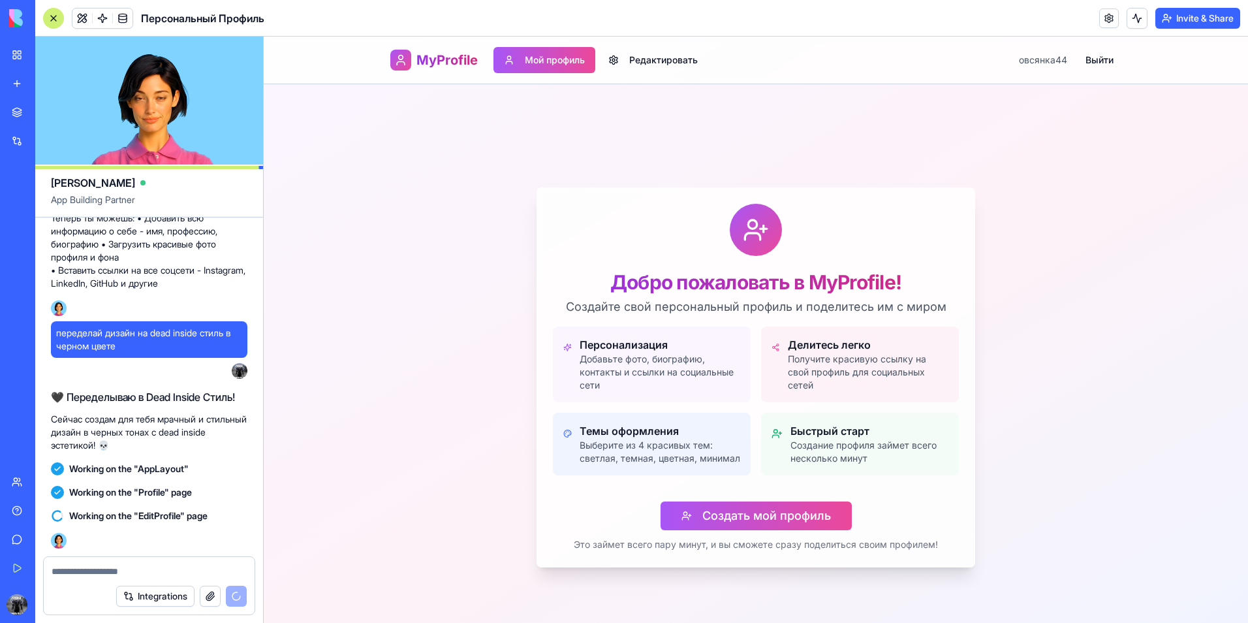
click at [208, 598] on button "button" at bounding box center [210, 595] width 21 height 21
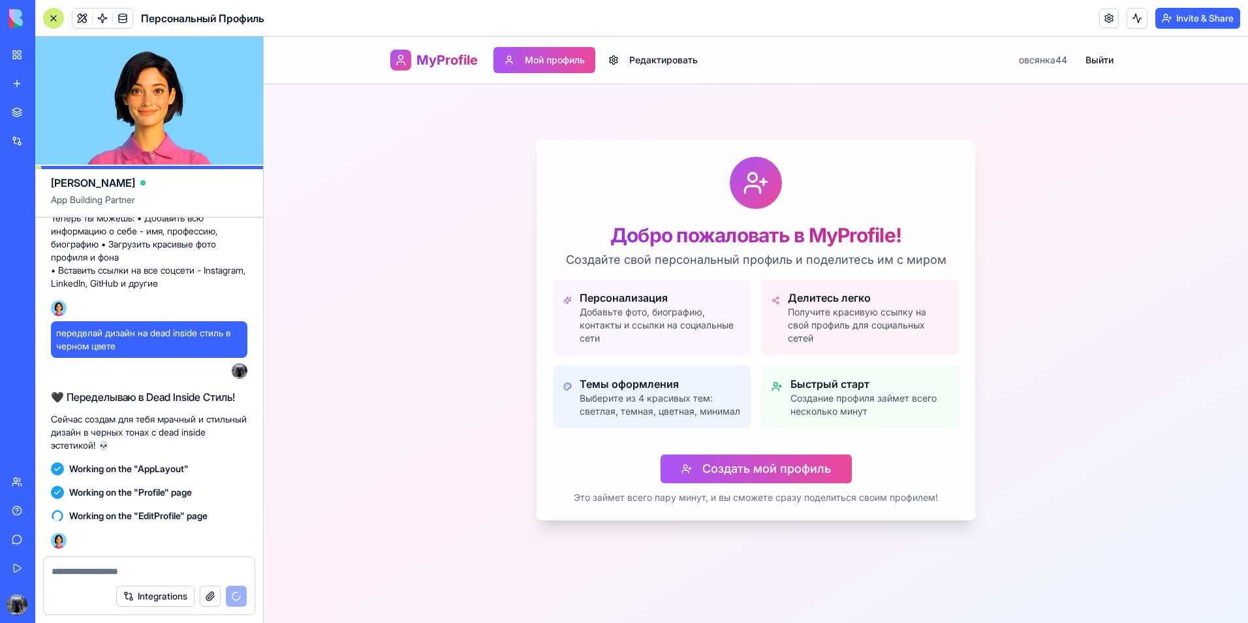
scroll to position [48, 0]
click at [721, 605] on div "Добро пожаловать в MyProfile! Создайте свой персональный профиль и поделитесь и…" at bounding box center [756, 330] width 984 height 586
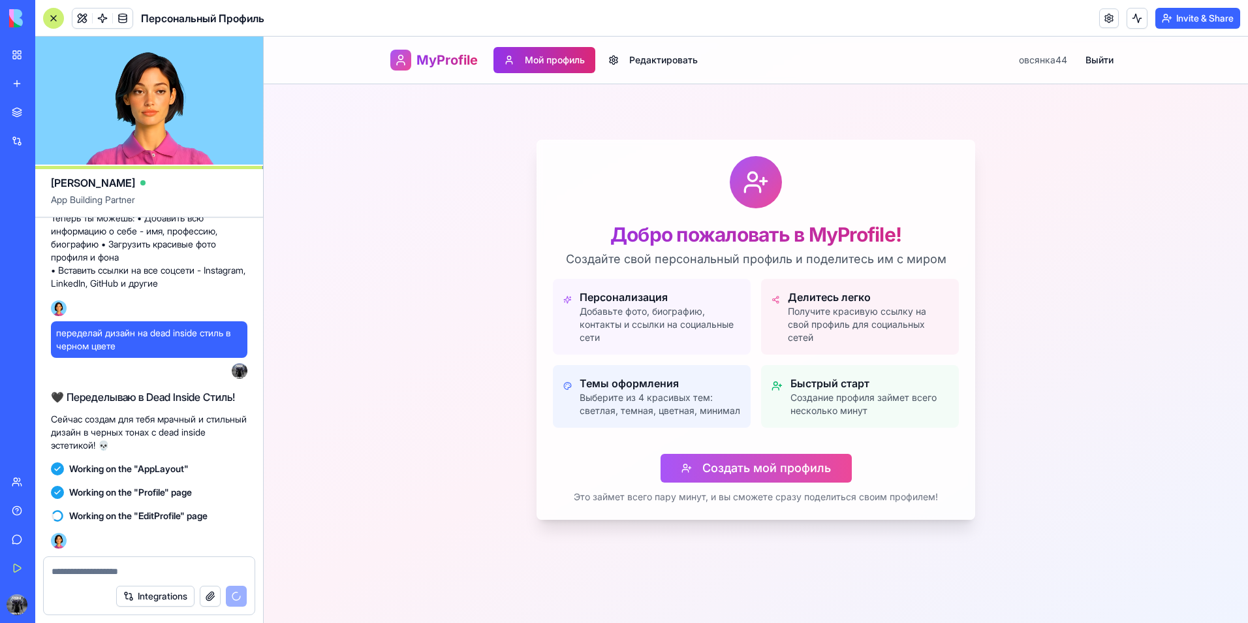
click at [525, 65] on button "Мой профиль" at bounding box center [544, 60] width 102 height 26
click at [556, 62] on button "Мой профиль" at bounding box center [544, 60] width 102 height 26
click at [127, 122] on video at bounding box center [149, 101] width 228 height 128
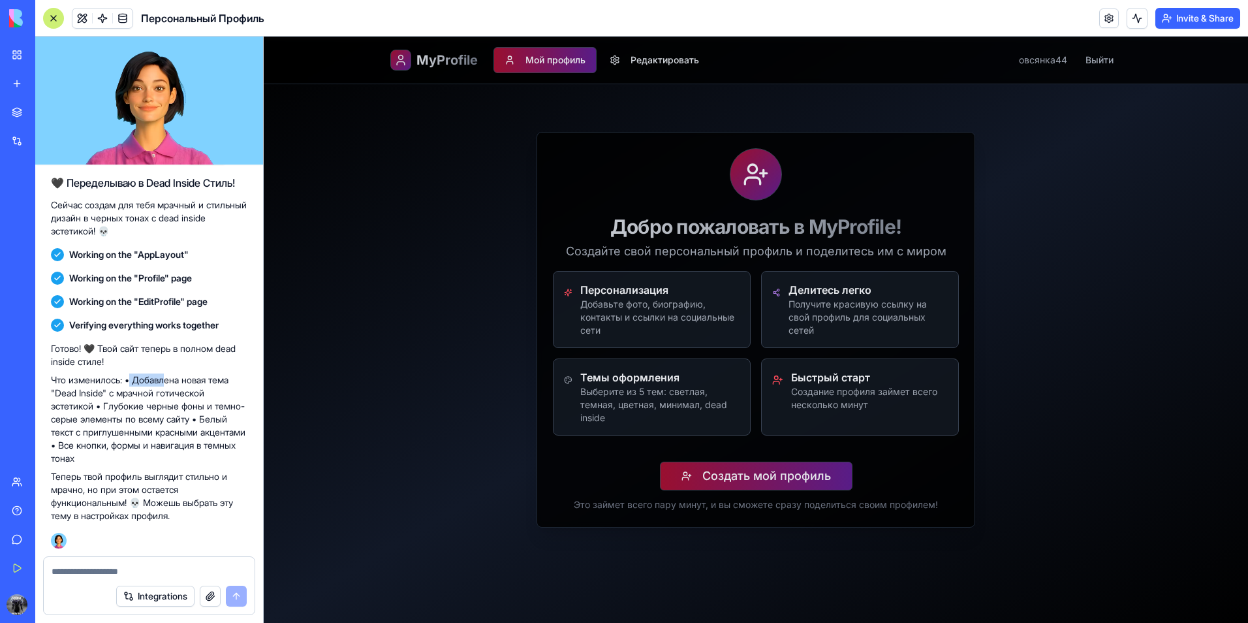
drag, startPoint x: 140, startPoint y: 382, endPoint x: 170, endPoint y: 384, distance: 30.0
click at [170, 384] on p "Что изменилось: • Добавлена новая тема "Dead Inside" с мрачной готической эстет…" at bounding box center [149, 418] width 196 height 91
drag, startPoint x: 132, startPoint y: 392, endPoint x: 169, endPoint y: 393, distance: 37.2
click at [169, 393] on p "Что изменилось: • Добавлена новая тема "Dead Inside" с мрачной готической эстет…" at bounding box center [149, 418] width 196 height 91
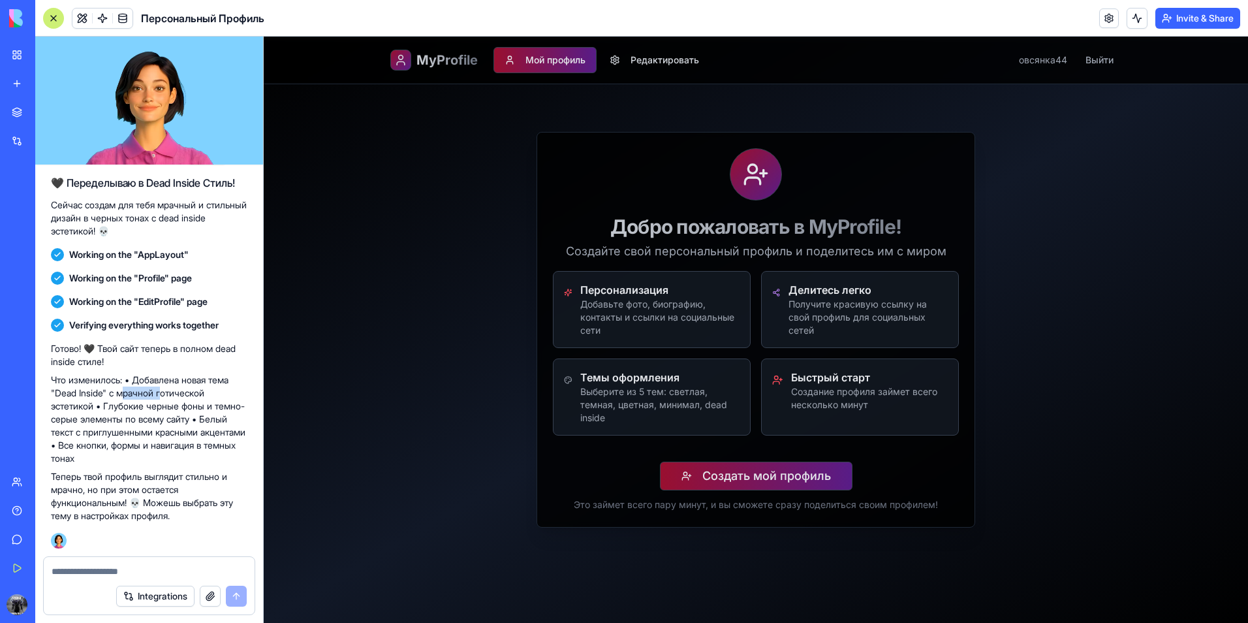
click at [169, 393] on p "Что изменилось: • Добавлена новая тема "Dead Inside" с мрачной готической эстет…" at bounding box center [149, 418] width 196 height 91
drag, startPoint x: 142, startPoint y: 399, endPoint x: 187, endPoint y: 409, distance: 45.4
click at [187, 409] on p "Что изменилось: • Добавлена новая тема "Dead Inside" с мрачной готической эстет…" at bounding box center [149, 418] width 196 height 91
drag, startPoint x: 187, startPoint y: 421, endPoint x: 91, endPoint y: 412, distance: 97.0
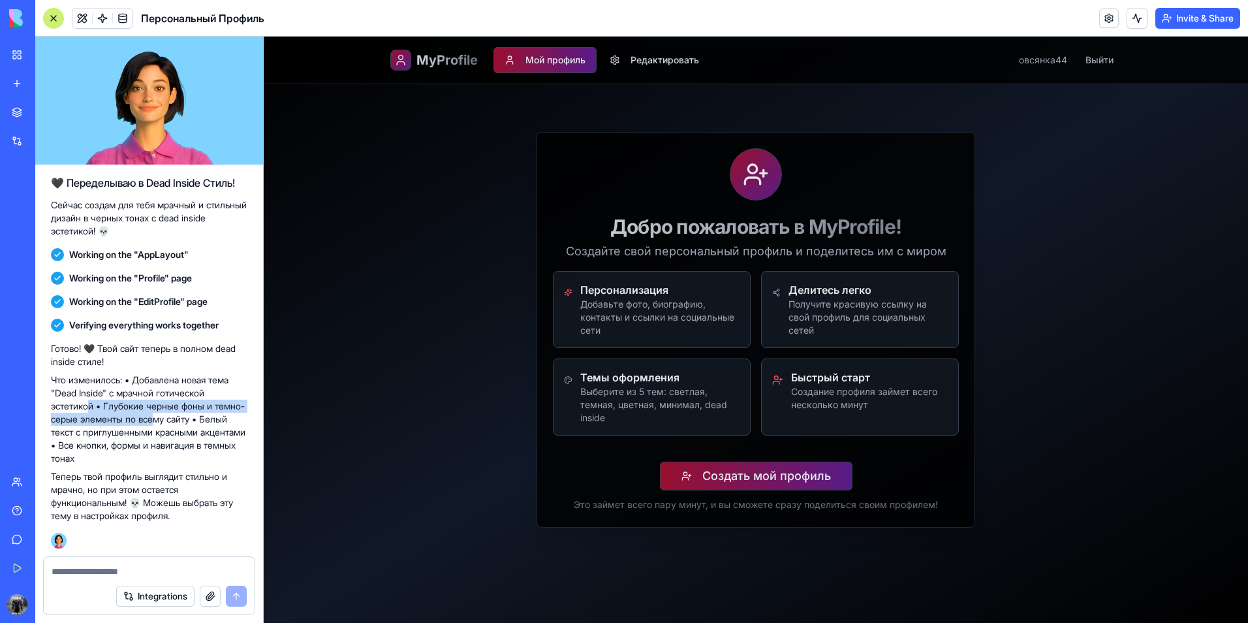
click at [91, 412] on p "Что изменилось: • Добавлена новая тема "Dead Inside" с мрачной готической эстет…" at bounding box center [149, 418] width 196 height 91
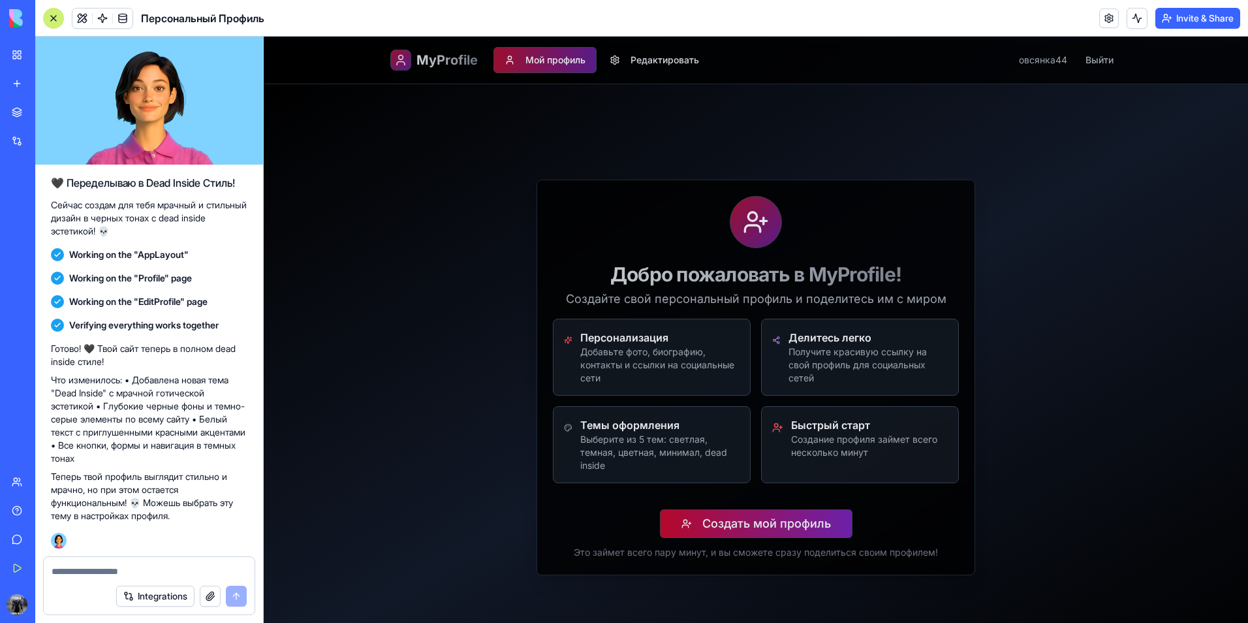
click at [752, 530] on button "Создать мой профиль" at bounding box center [756, 523] width 193 height 29
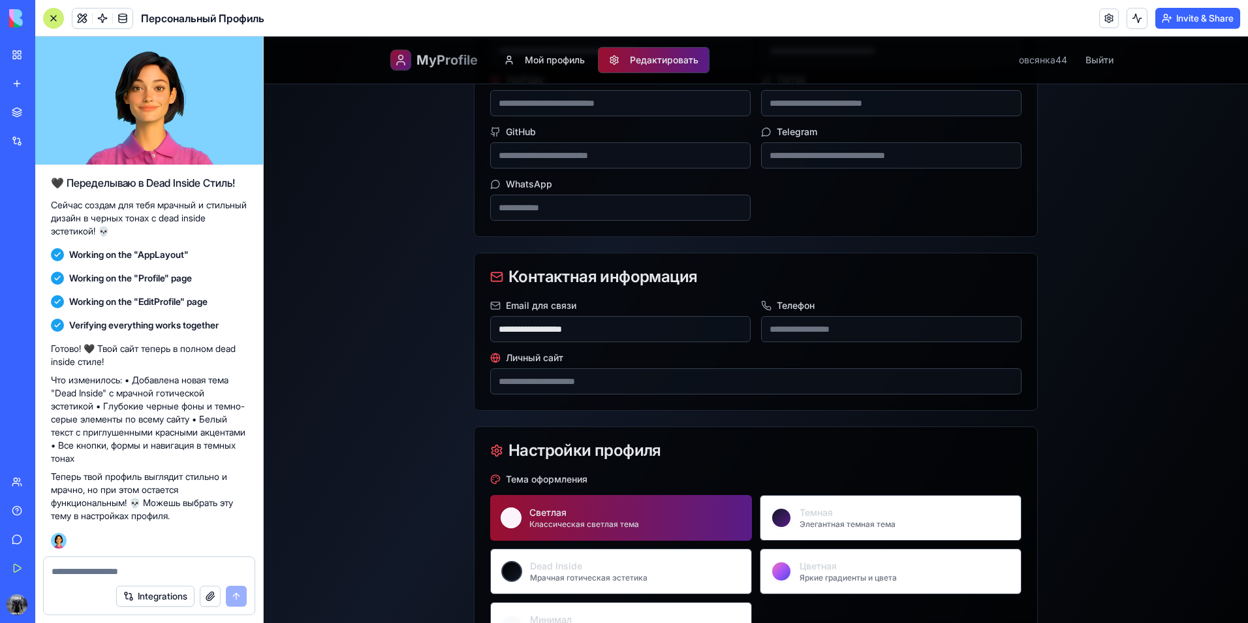
scroll to position [914, 0]
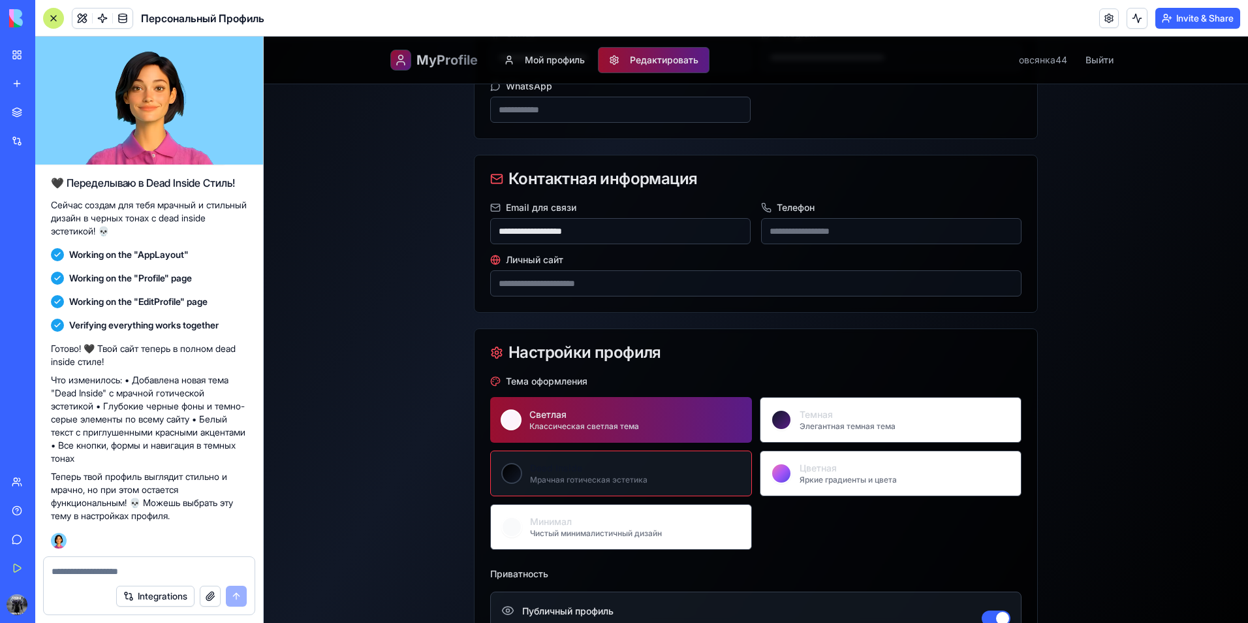
click at [559, 455] on button "Dead Inside Мрачная готическая эстетика" at bounding box center [621, 473] width 262 height 46
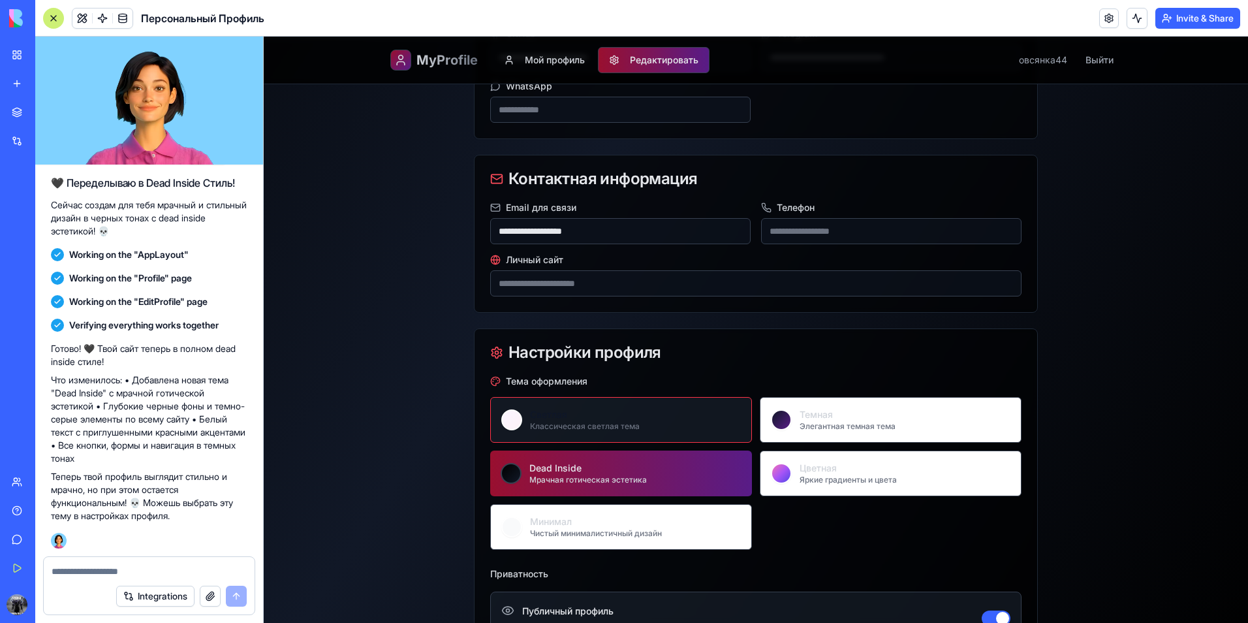
click at [615, 429] on div "Классическая светлая тема" at bounding box center [585, 426] width 110 height 10
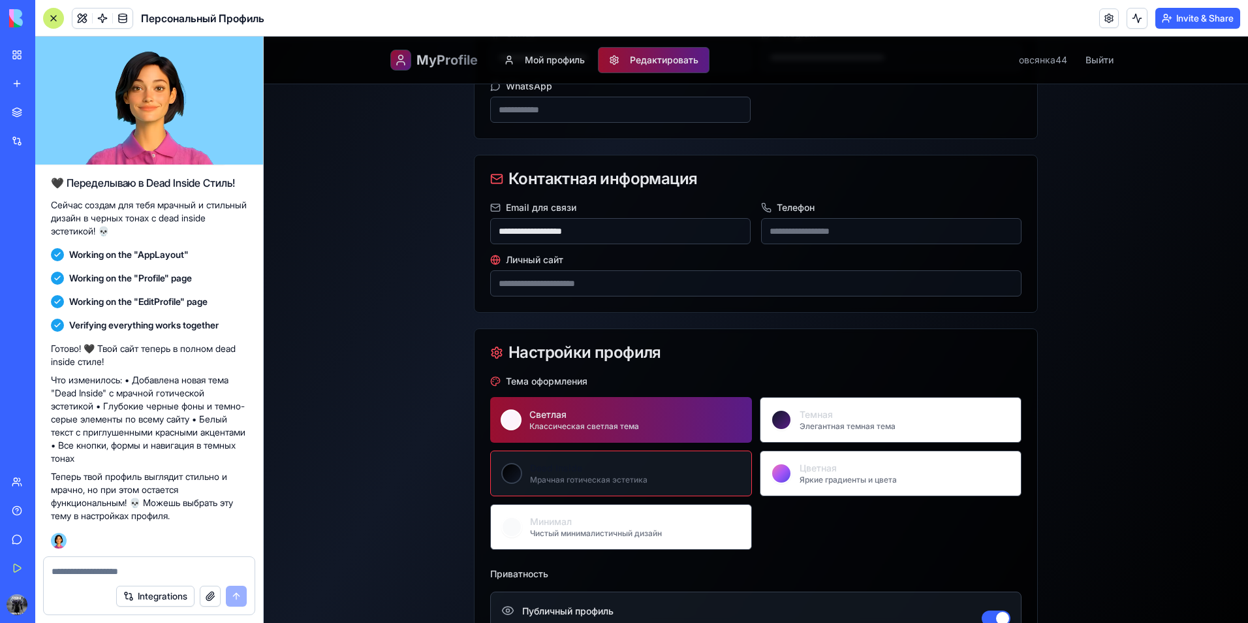
click at [626, 463] on div "Dead Inside" at bounding box center [588, 467] width 117 height 13
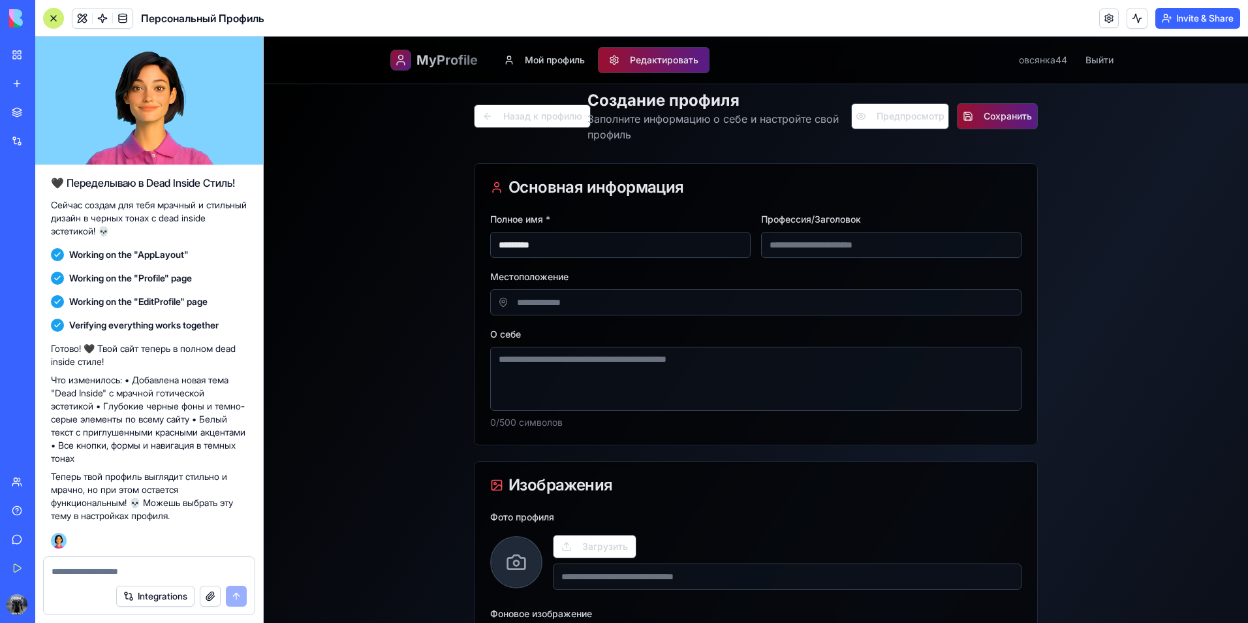
scroll to position [0, 0]
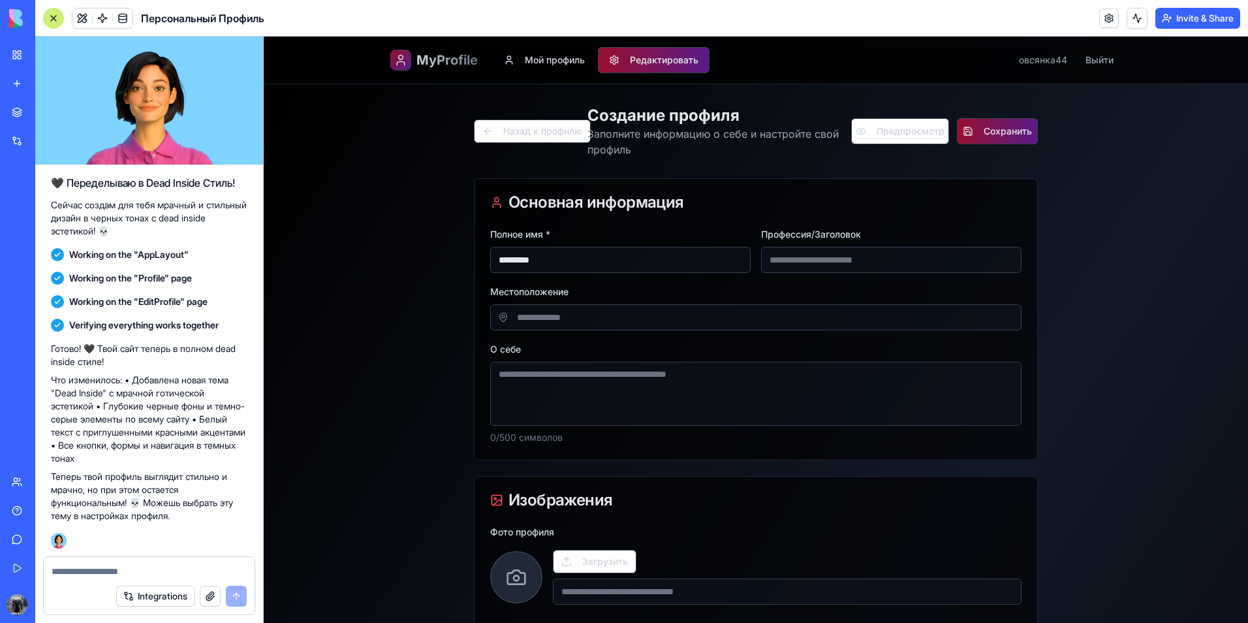
click at [856, 153] on div "Назад к профилю Создание профиля Заполните информацию о себе и настройте свой п…" at bounding box center [756, 131] width 564 height 52
click at [859, 136] on button "Предпросмотр" at bounding box center [900, 131] width 98 height 26
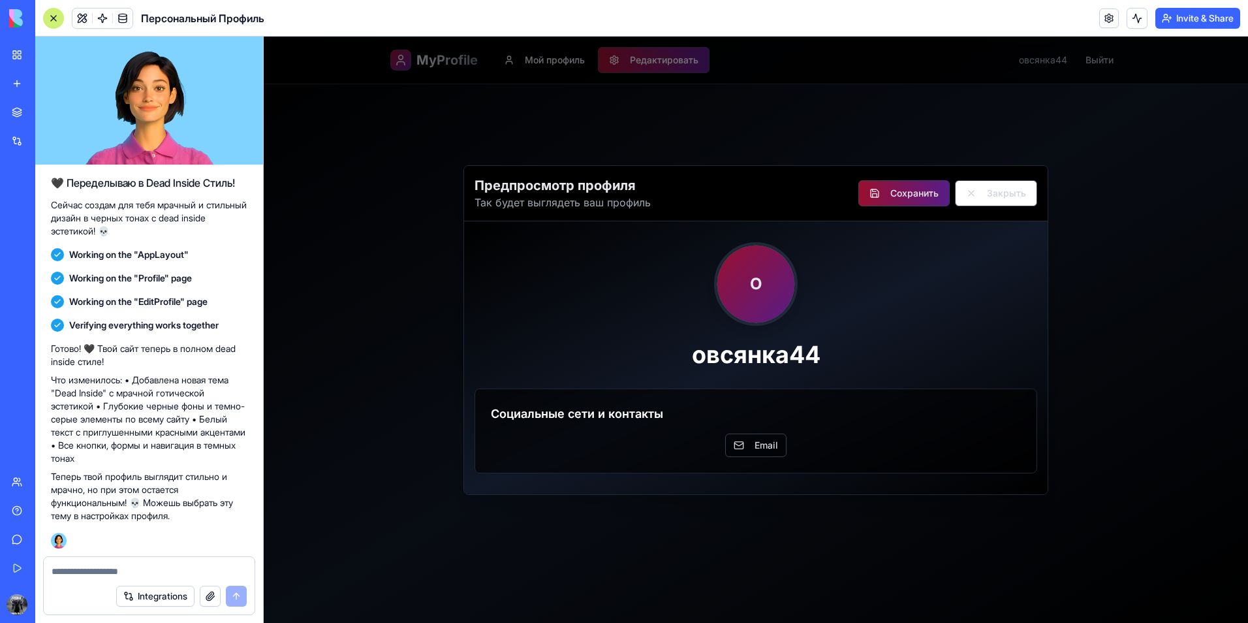
click at [740, 150] on div "Предпросмотр профиля Так будет выглядеть ваш профиль Сохранить Закрыть О овсянк…" at bounding box center [756, 330] width 984 height 586
drag, startPoint x: 1057, startPoint y: 191, endPoint x: 1050, endPoint y: 194, distance: 7.9
click at [1051, 194] on div "Предпросмотр профиля Так будет выглядеть ваш профиль Сохранить Закрыть О овсянк…" at bounding box center [756, 330] width 984 height 586
click at [1071, 151] on div "Предпросмотр профиля Так будет выглядеть ваш профиль Сохранить Закрыть О овсянк…" at bounding box center [756, 330] width 984 height 586
click at [1017, 194] on button "Закрыть" at bounding box center [996, 193] width 82 height 26
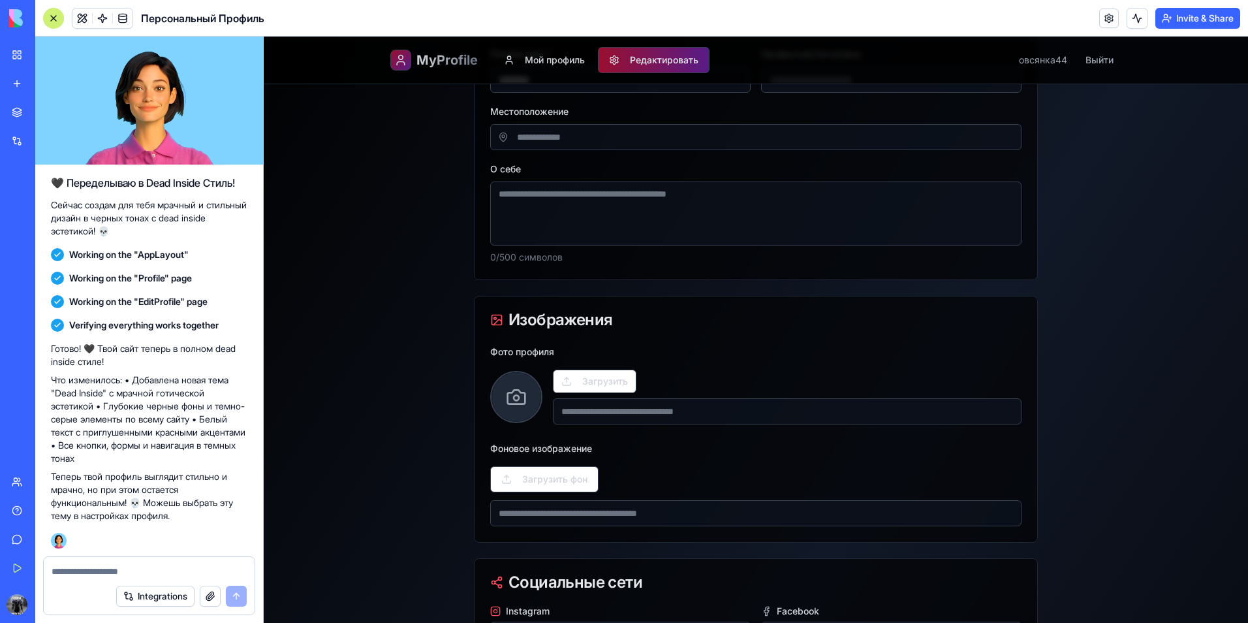
scroll to position [196, 0]
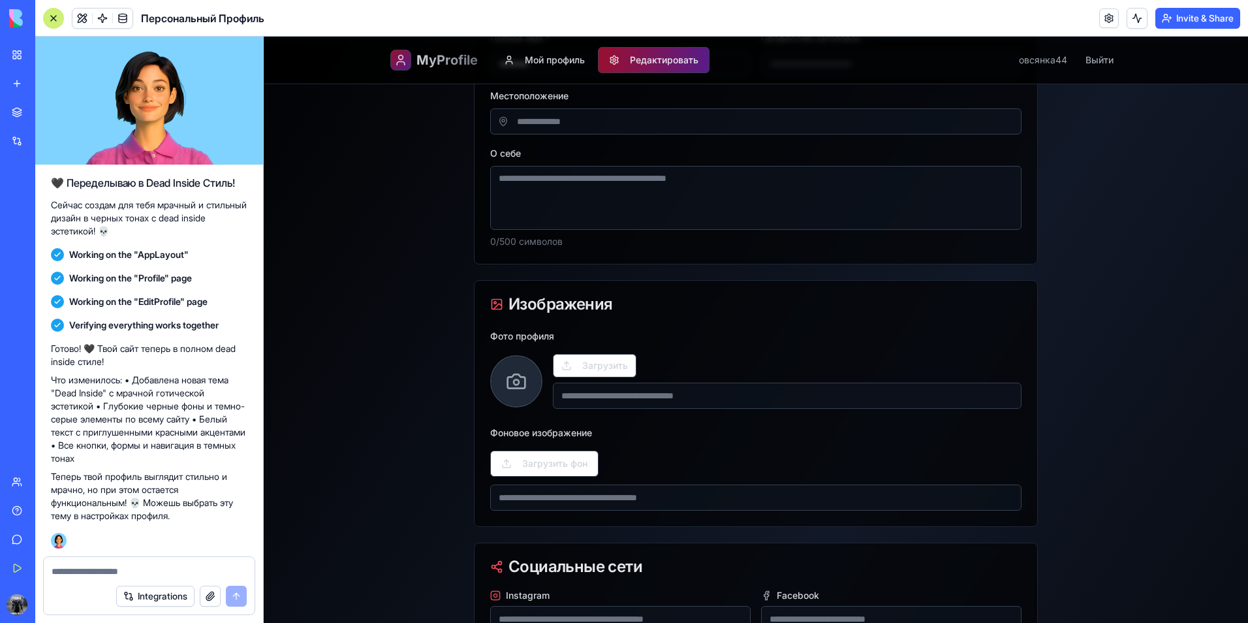
click at [497, 382] on span at bounding box center [516, 381] width 50 height 50
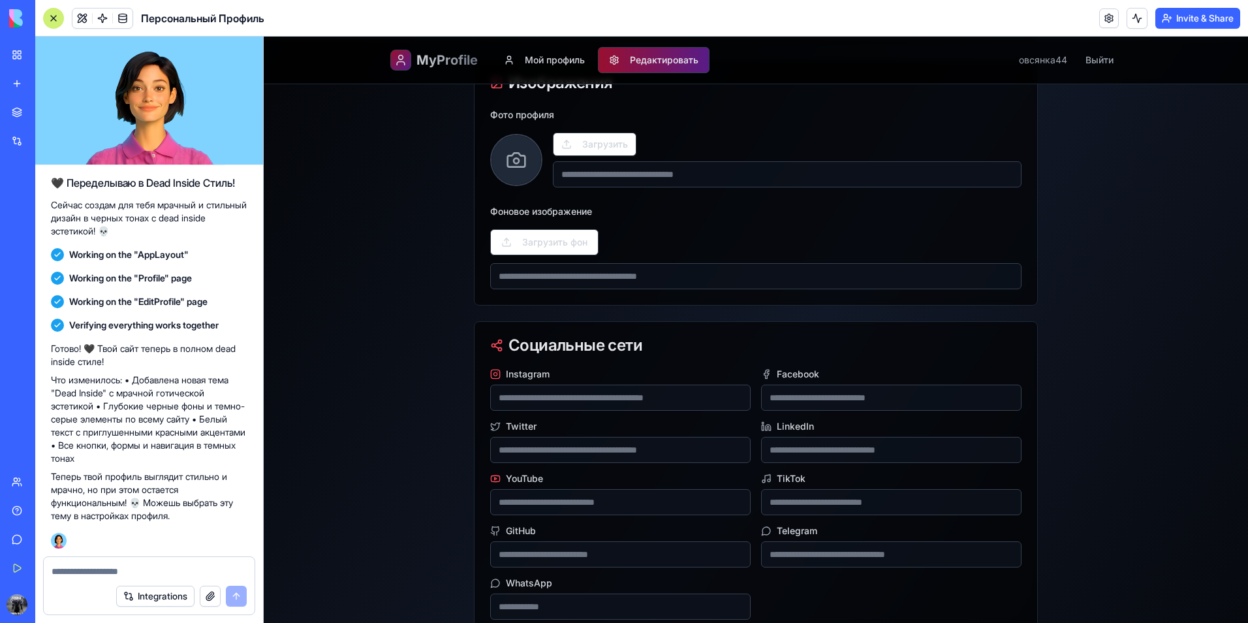
scroll to position [457, 0]
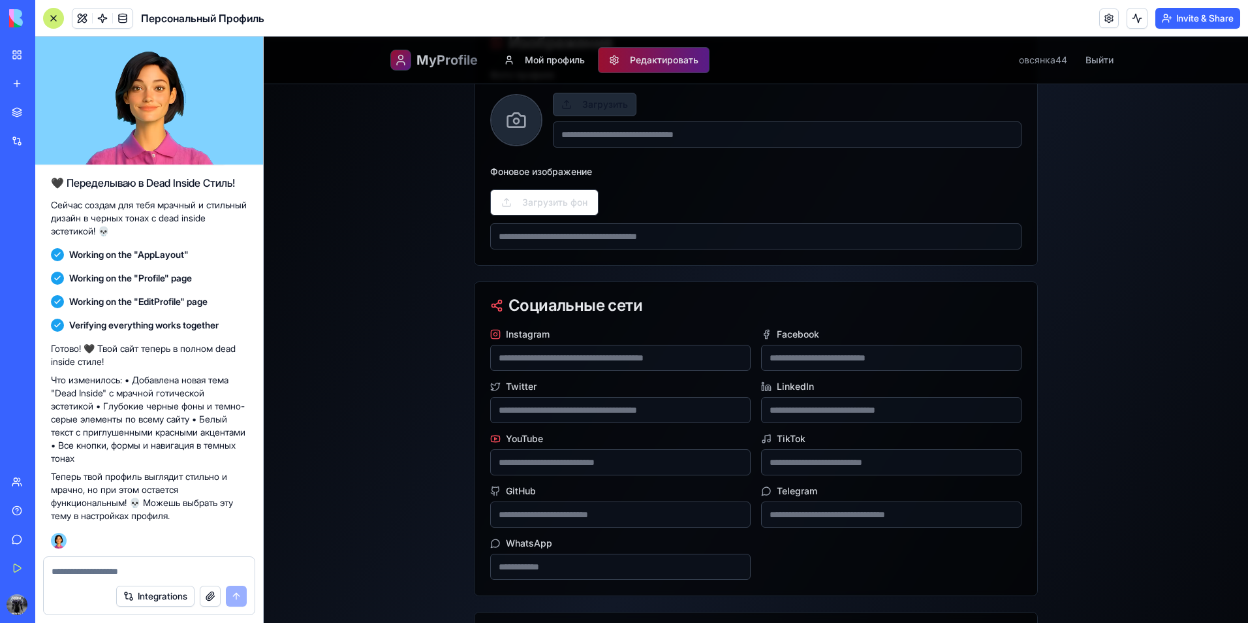
click at [562, 99] on button "Загрузить" at bounding box center [595, 104] width 84 height 23
click at [392, 292] on div "**********" at bounding box center [756, 382] width 984 height 1511
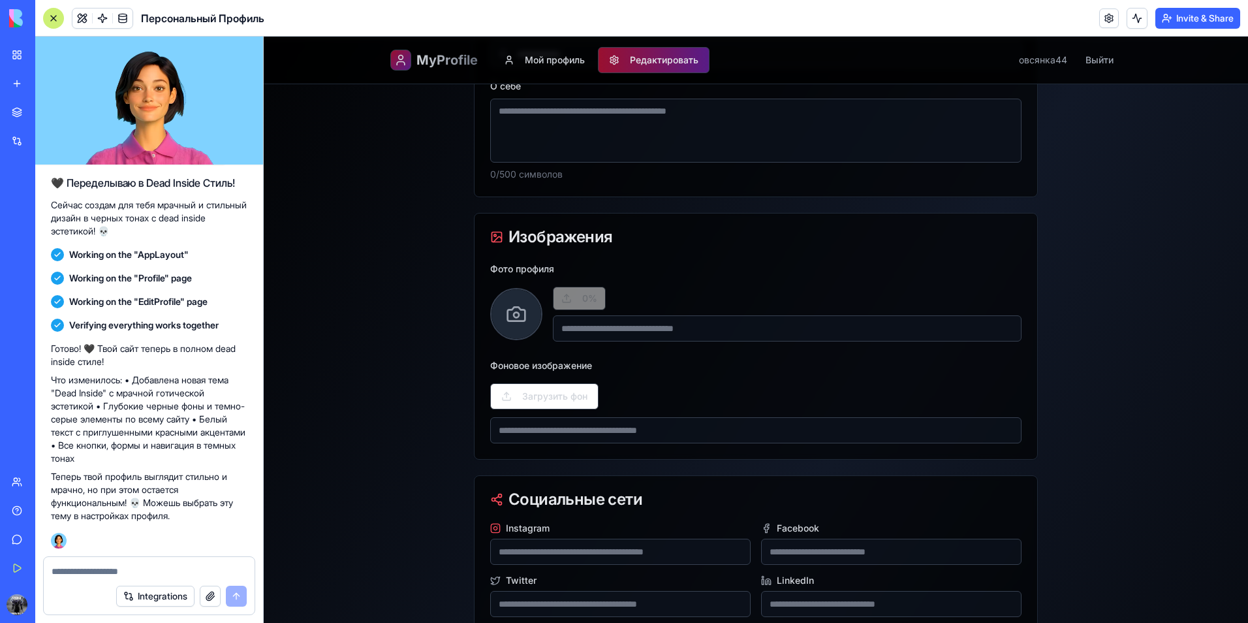
scroll to position [261, 0]
click at [624, 365] on div "Фоновое изображение Загрузить фон" at bounding box center [755, 402] width 531 height 86
type input "**********"
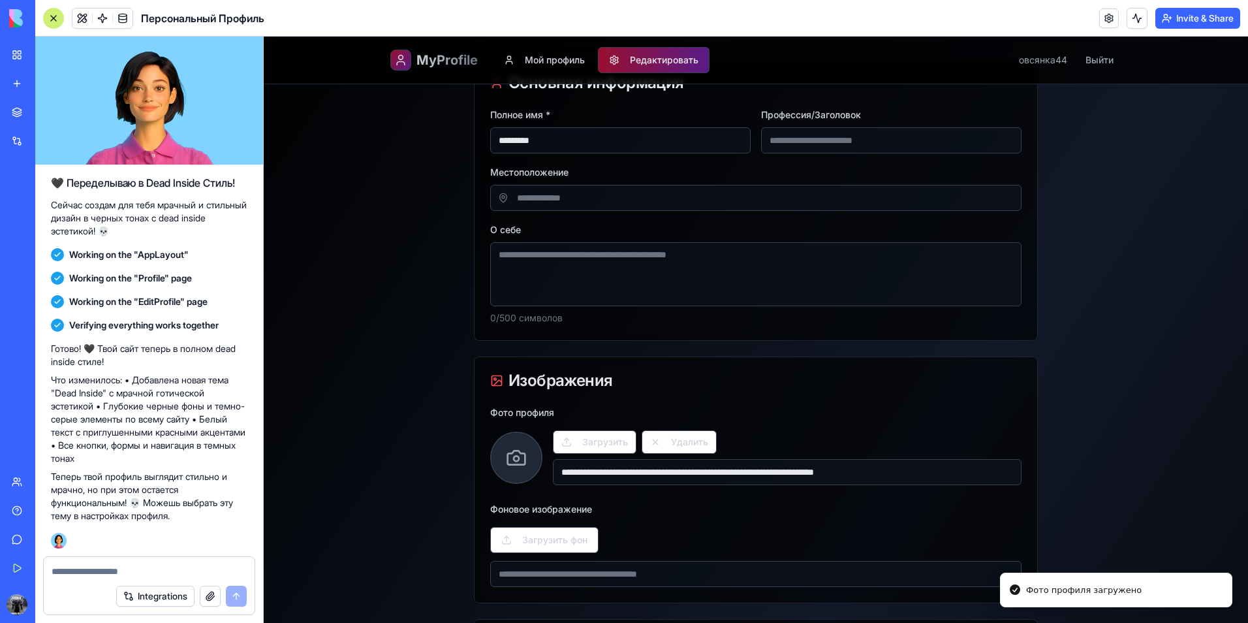
scroll to position [0, 0]
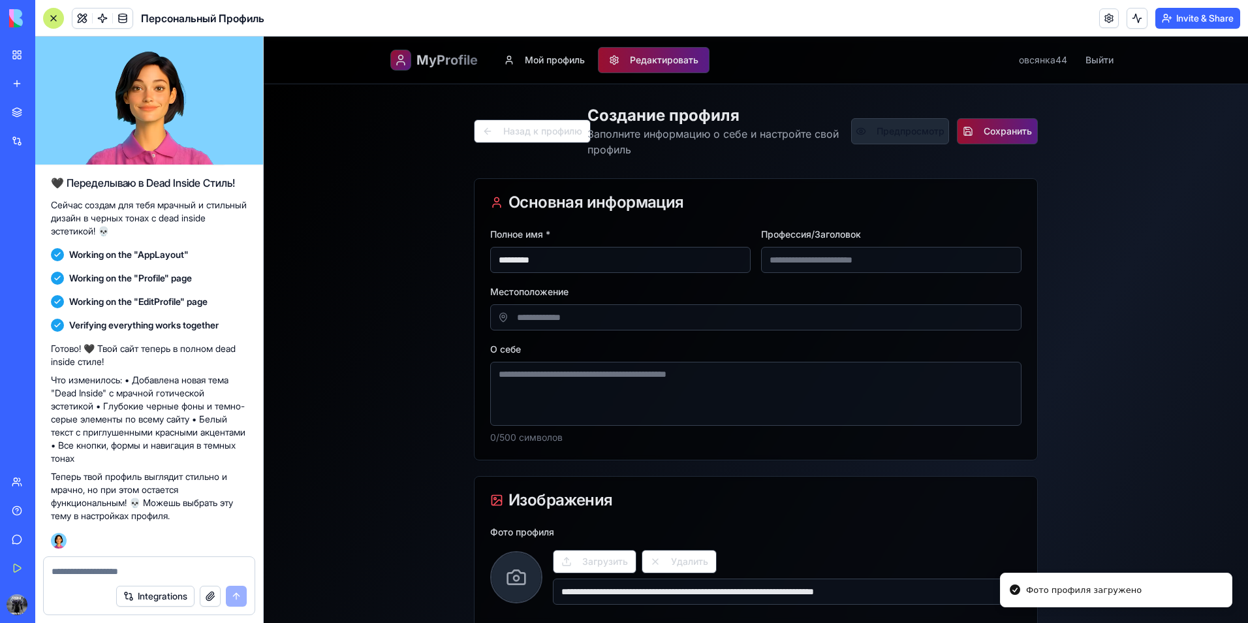
click at [867, 136] on button "Предпросмотр" at bounding box center [900, 131] width 98 height 26
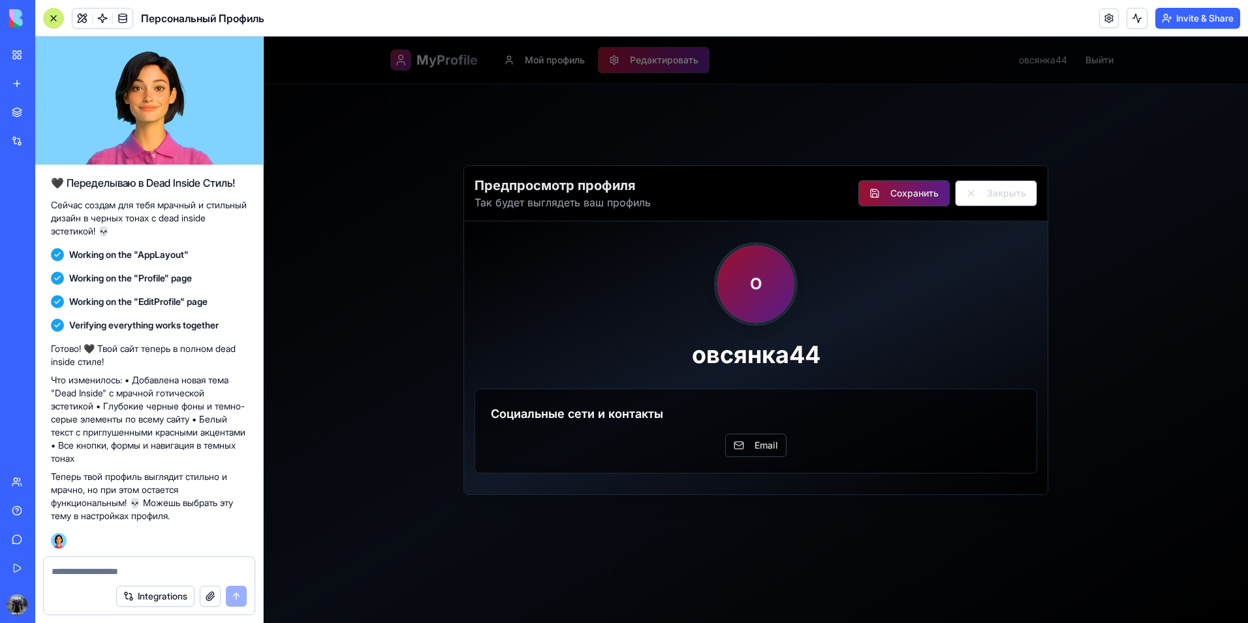
click at [865, 136] on div "Предпросмотр профиля Так будет выглядеть ваш профиль Сохранить Закрыть О овсянк…" at bounding box center [756, 330] width 984 height 586
click at [805, 135] on div "Предпросмотр профиля Так будет выглядеть ваш профиль Сохранить Закрыть О овсянк…" at bounding box center [756, 330] width 984 height 586
click at [901, 198] on button "Сохранить" at bounding box center [903, 193] width 91 height 26
click at [985, 198] on button "Закрыть" at bounding box center [996, 193] width 82 height 26
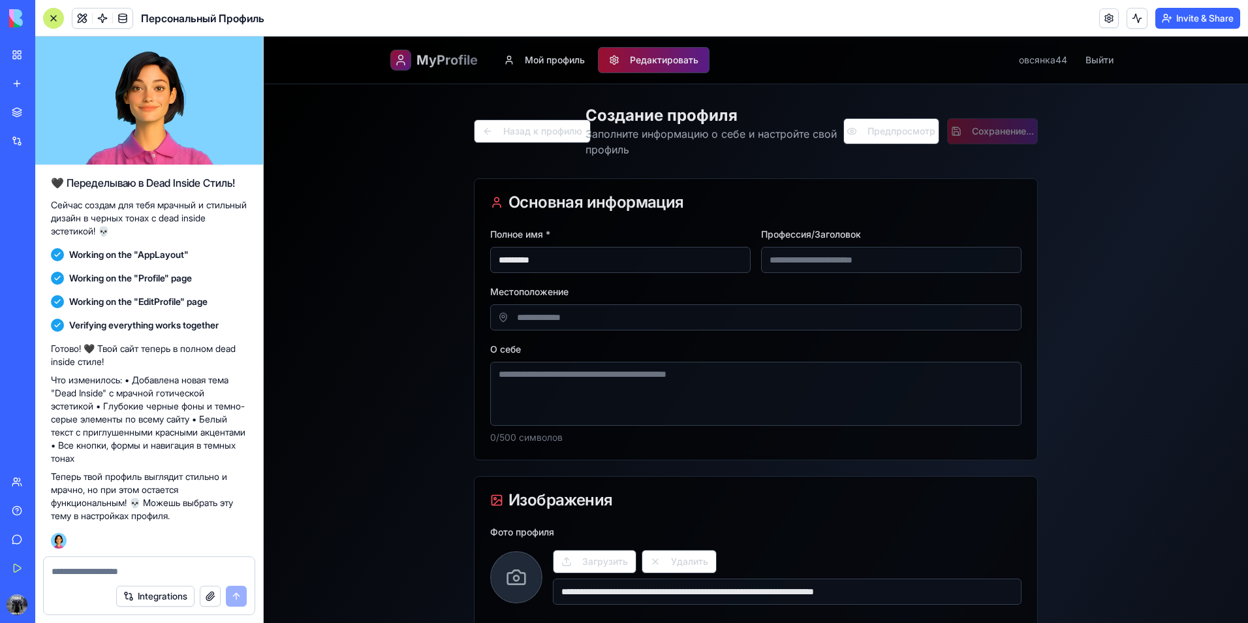
drag, startPoint x: 401, startPoint y: 54, endPoint x: 416, endPoint y: 68, distance: 21.2
click at [402, 55] on div "MyProfile Мой профиль Редактировать овсянка44 Выйти" at bounding box center [756, 60] width 752 height 47
click at [428, 75] on div "MyProfile Мой профиль Редактировать овсянка44 Выйти" at bounding box center [756, 60] width 752 height 47
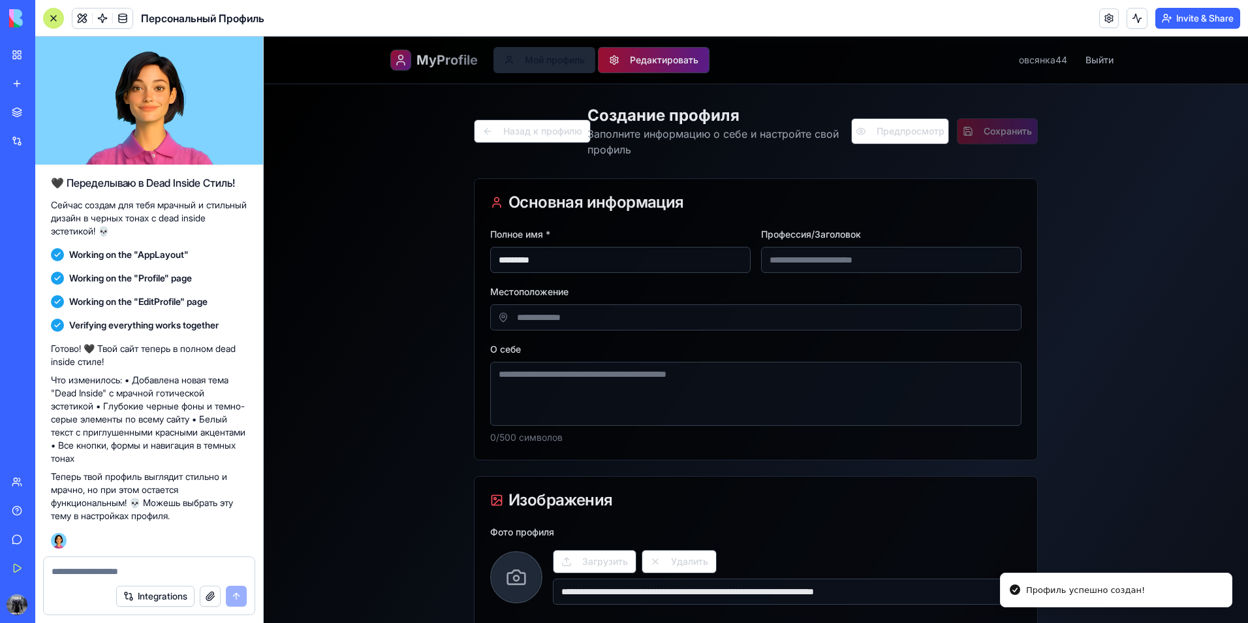
click at [527, 52] on button "Мой профиль" at bounding box center [544, 60] width 102 height 26
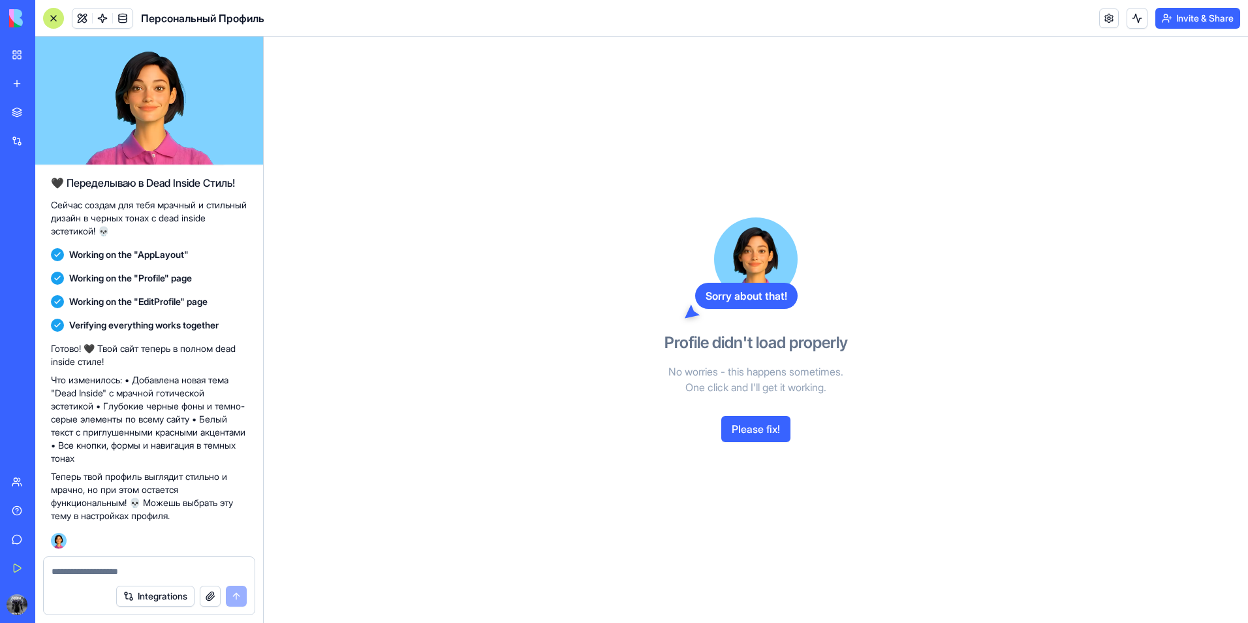
click at [747, 432] on button "Please fix!" at bounding box center [755, 429] width 69 height 26
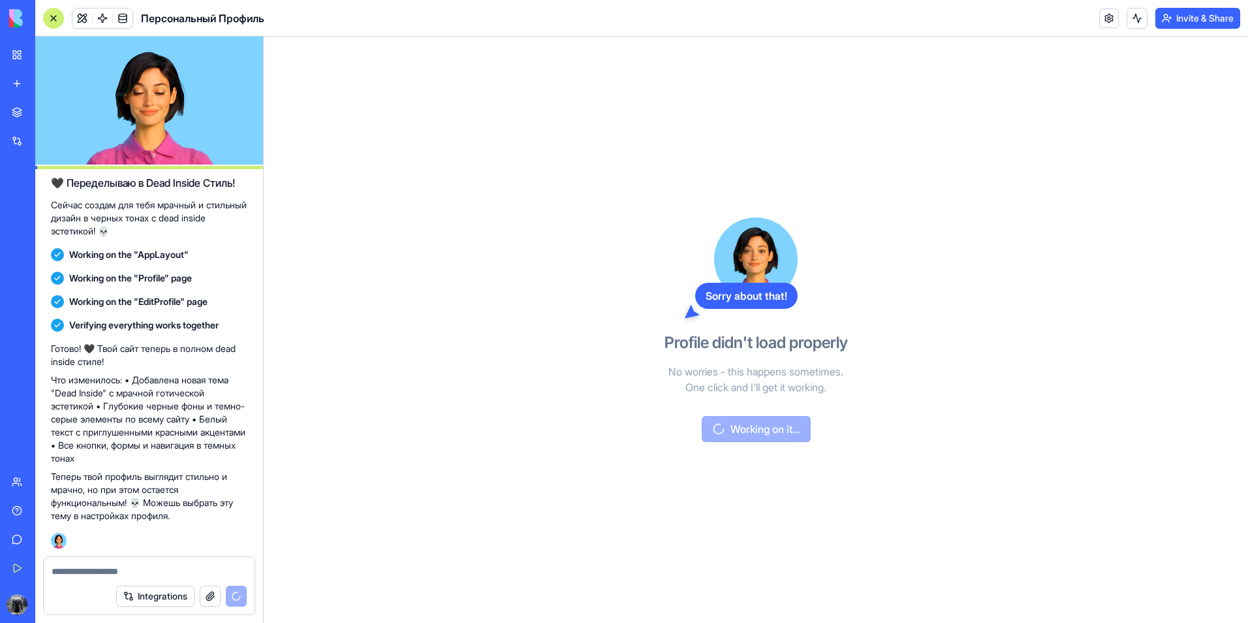
scroll to position [629, 0]
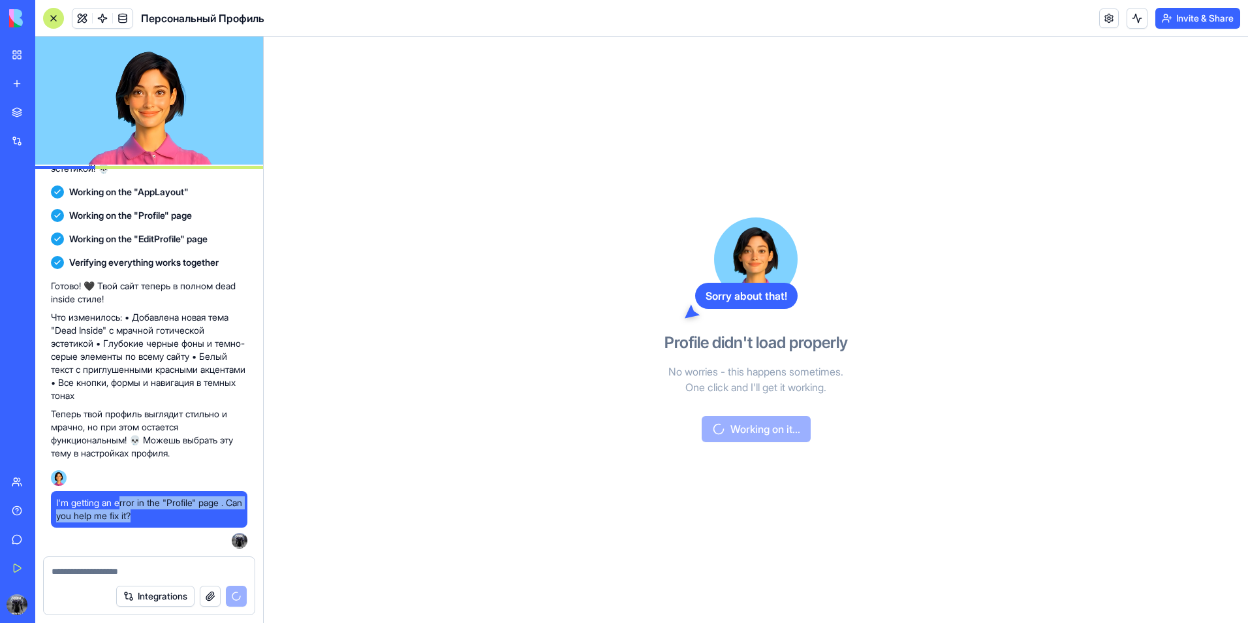
drag, startPoint x: 137, startPoint y: 506, endPoint x: 200, endPoint y: 512, distance: 62.9
click at [200, 512] on span "I'm getting an error in the "Profile" page . Can you help me fix it?" at bounding box center [149, 509] width 186 height 26
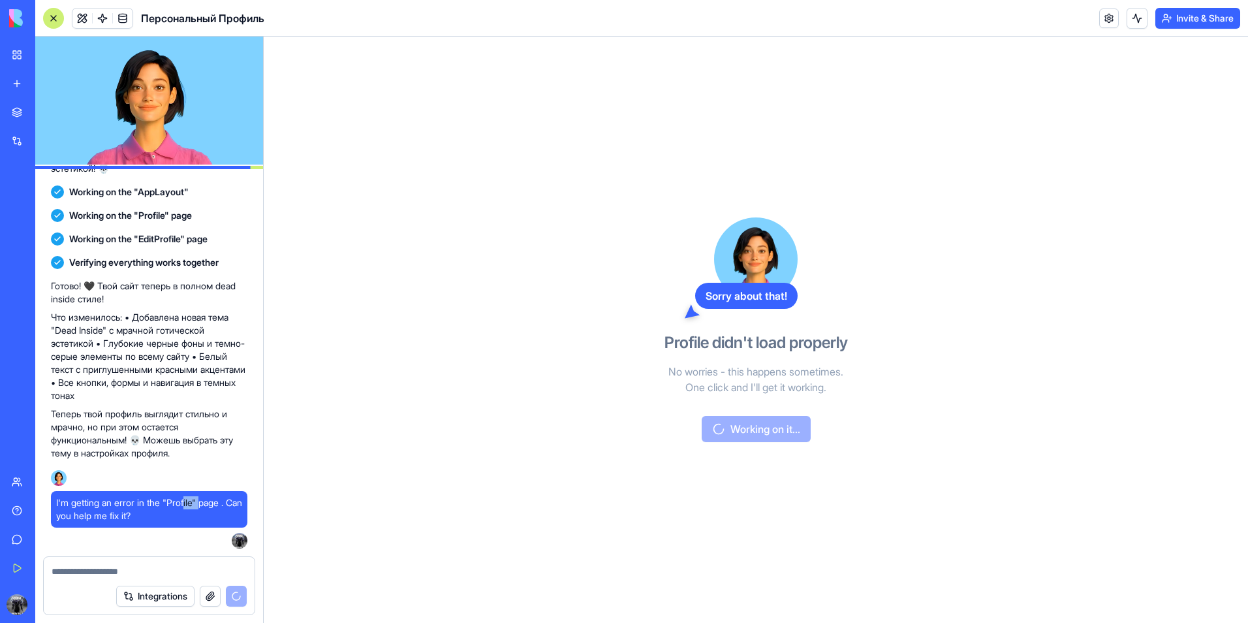
drag, startPoint x: 198, startPoint y: 502, endPoint x: 160, endPoint y: 503, distance: 38.5
click at [174, 499] on span "I'm getting an error in the "Profile" page . Can you help me fix it?" at bounding box center [149, 509] width 186 height 26
click at [160, 503] on span "I'm getting an error in the "Profile" page . Can you help me fix it?" at bounding box center [149, 509] width 186 height 26
